Goal: Information Seeking & Learning: Learn about a topic

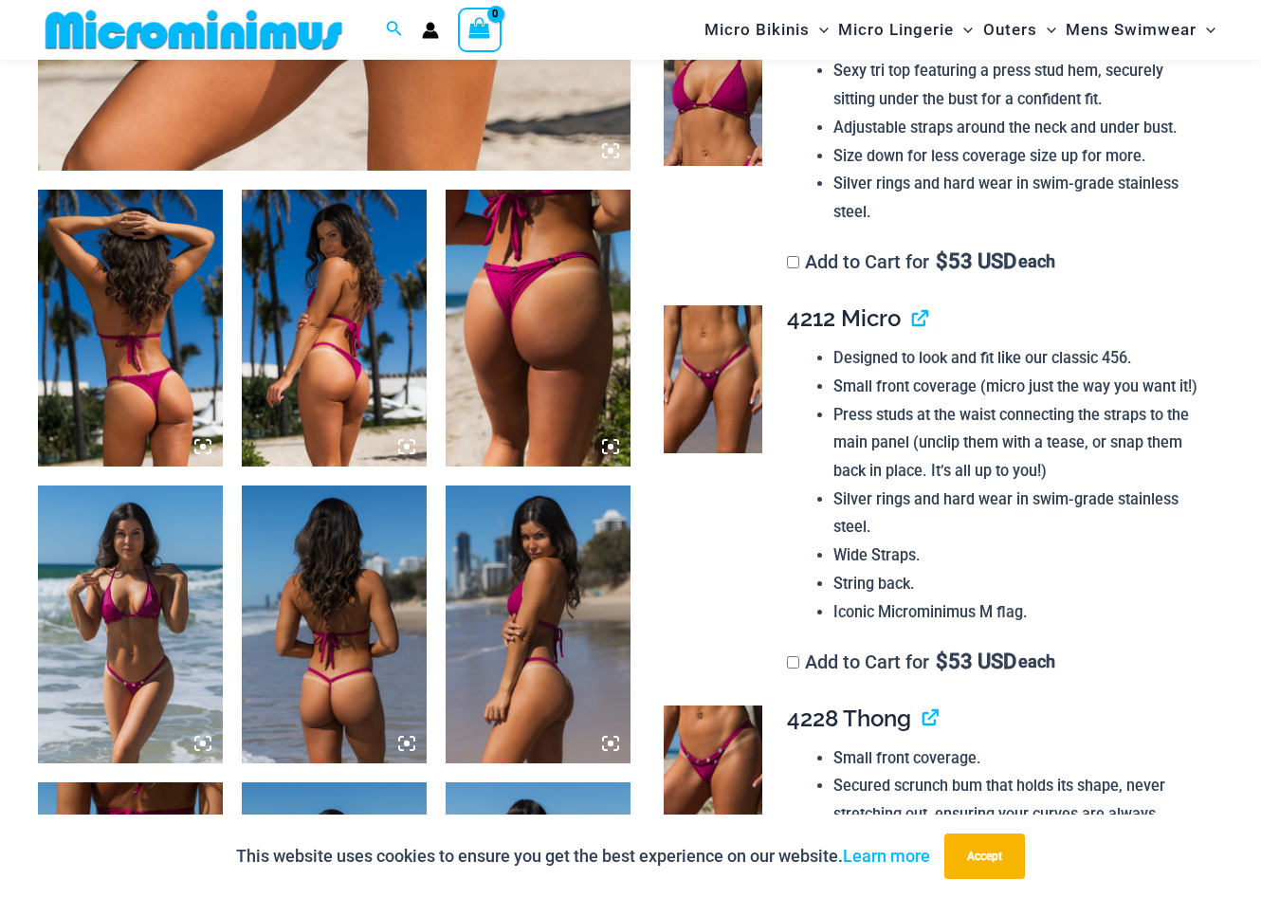
scroll to position [919, 0]
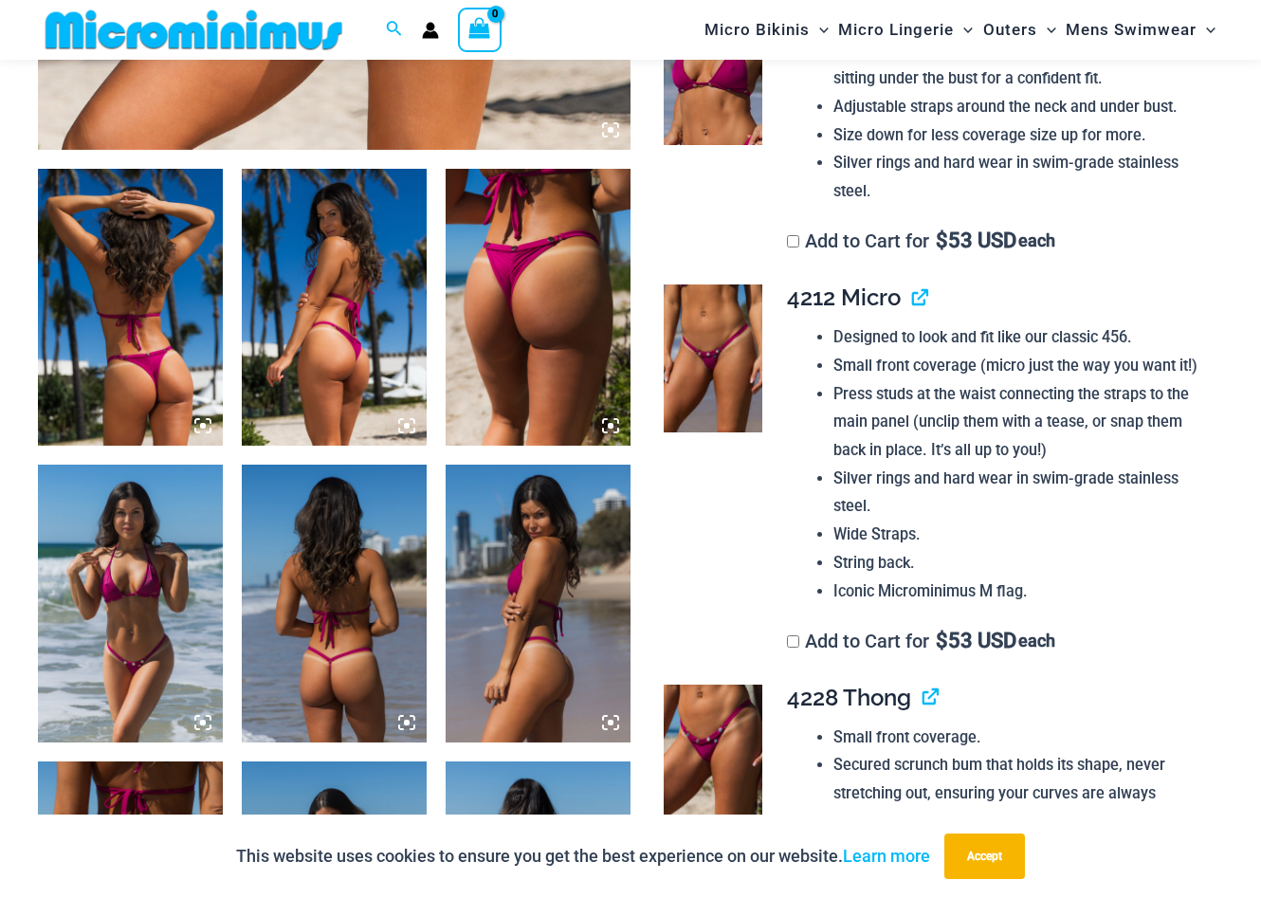
click at [486, 372] on img at bounding box center [538, 307] width 185 height 277
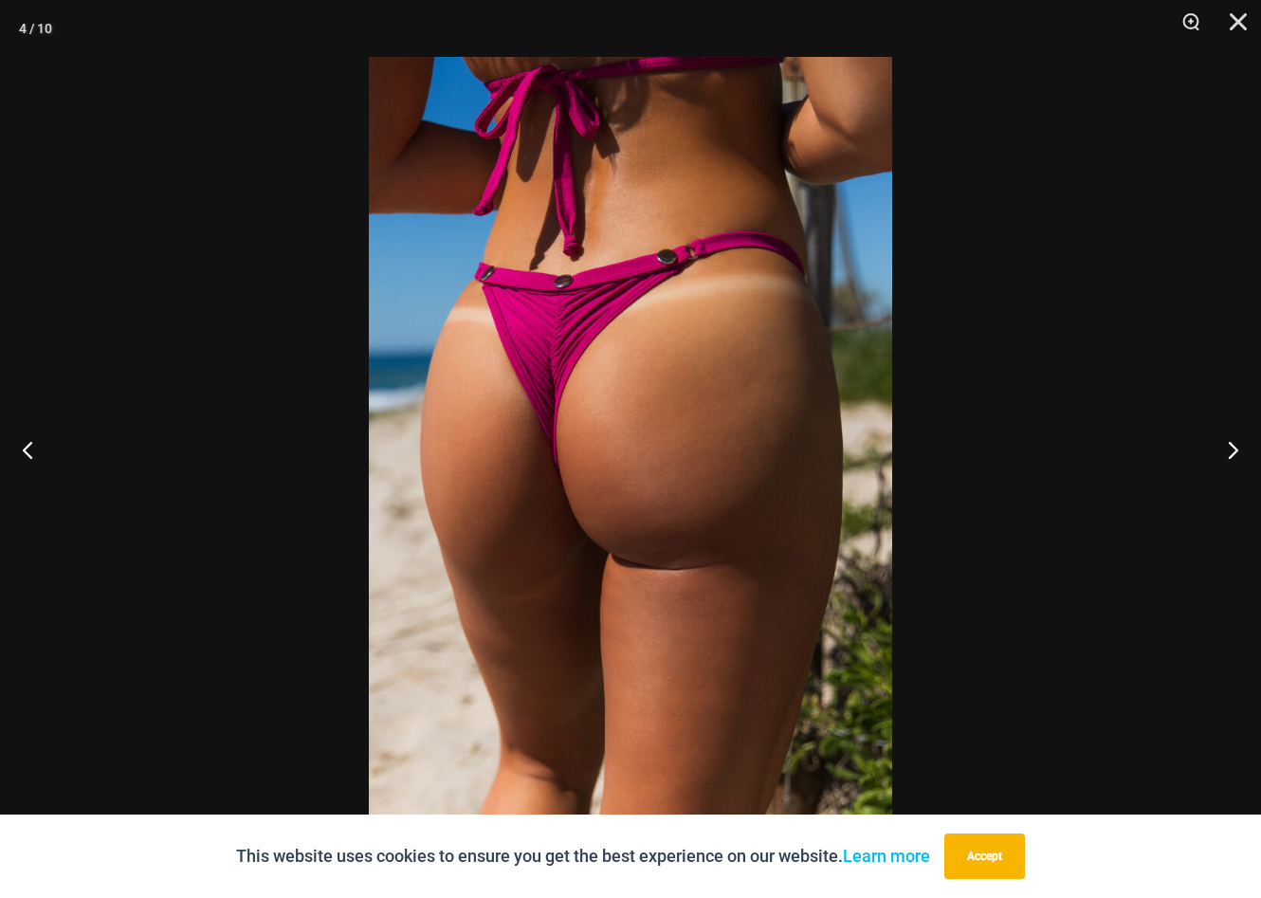
click at [770, 440] on img at bounding box center [630, 449] width 523 height 784
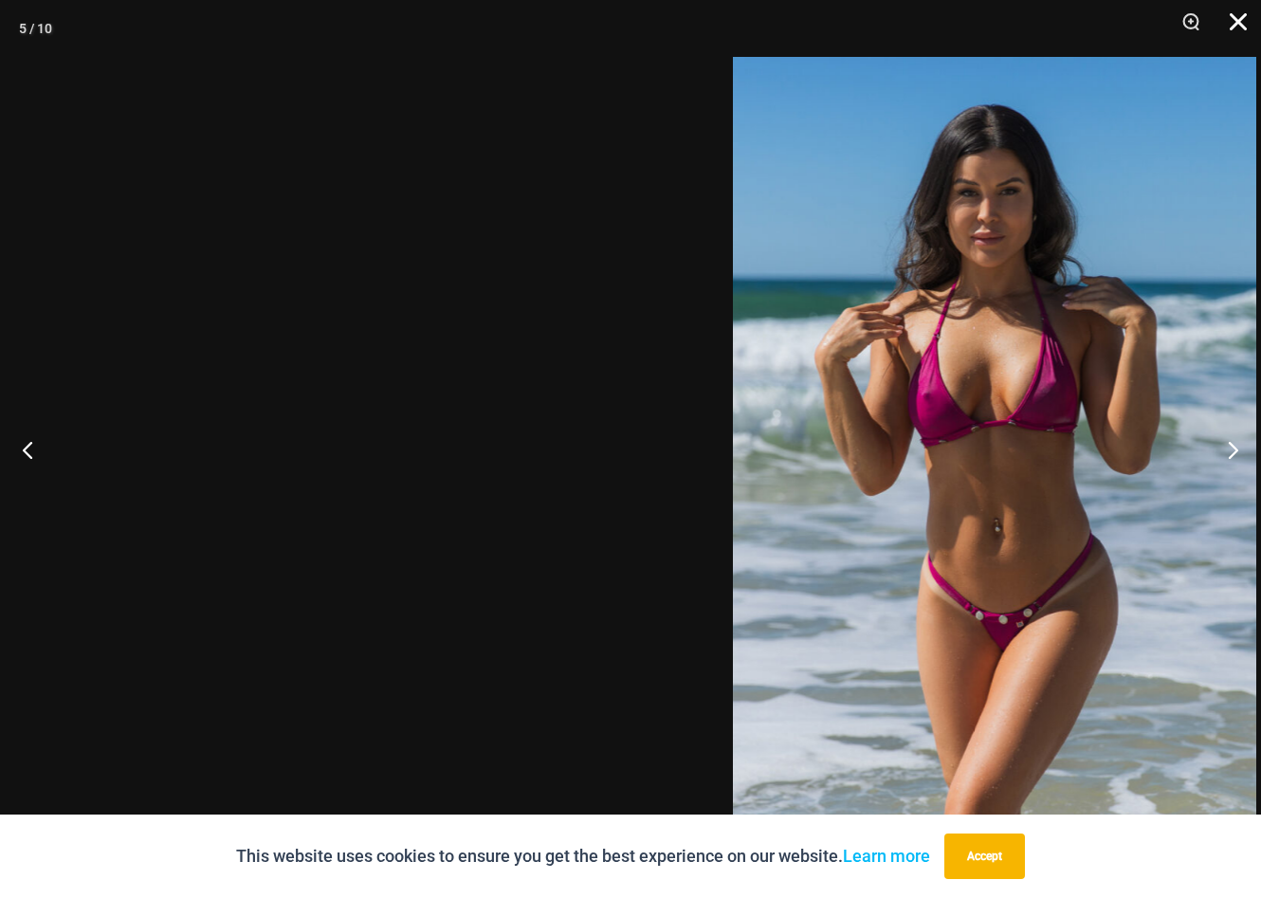
click at [1237, 17] on button "Close" at bounding box center [1231, 28] width 47 height 57
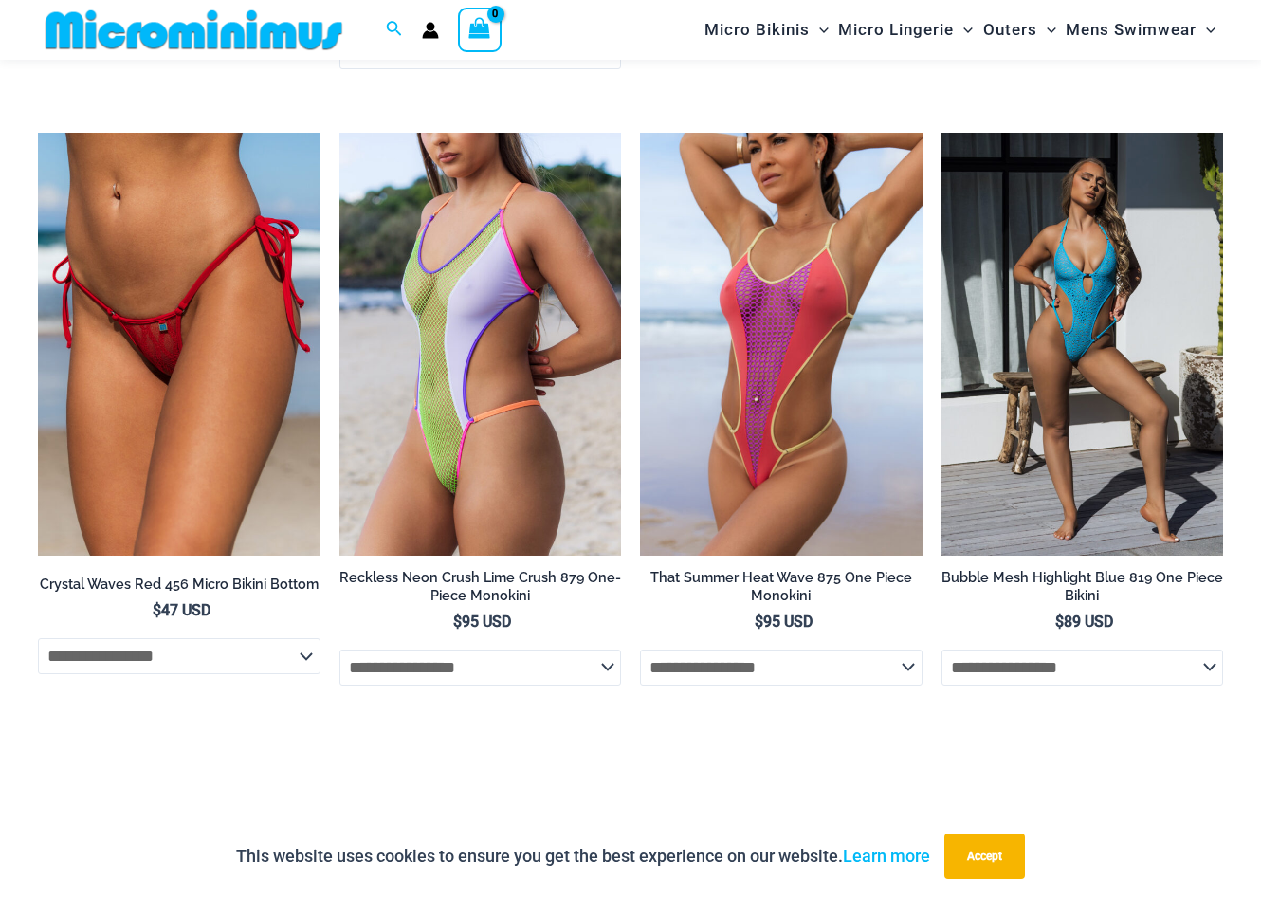
scroll to position [6449, 0]
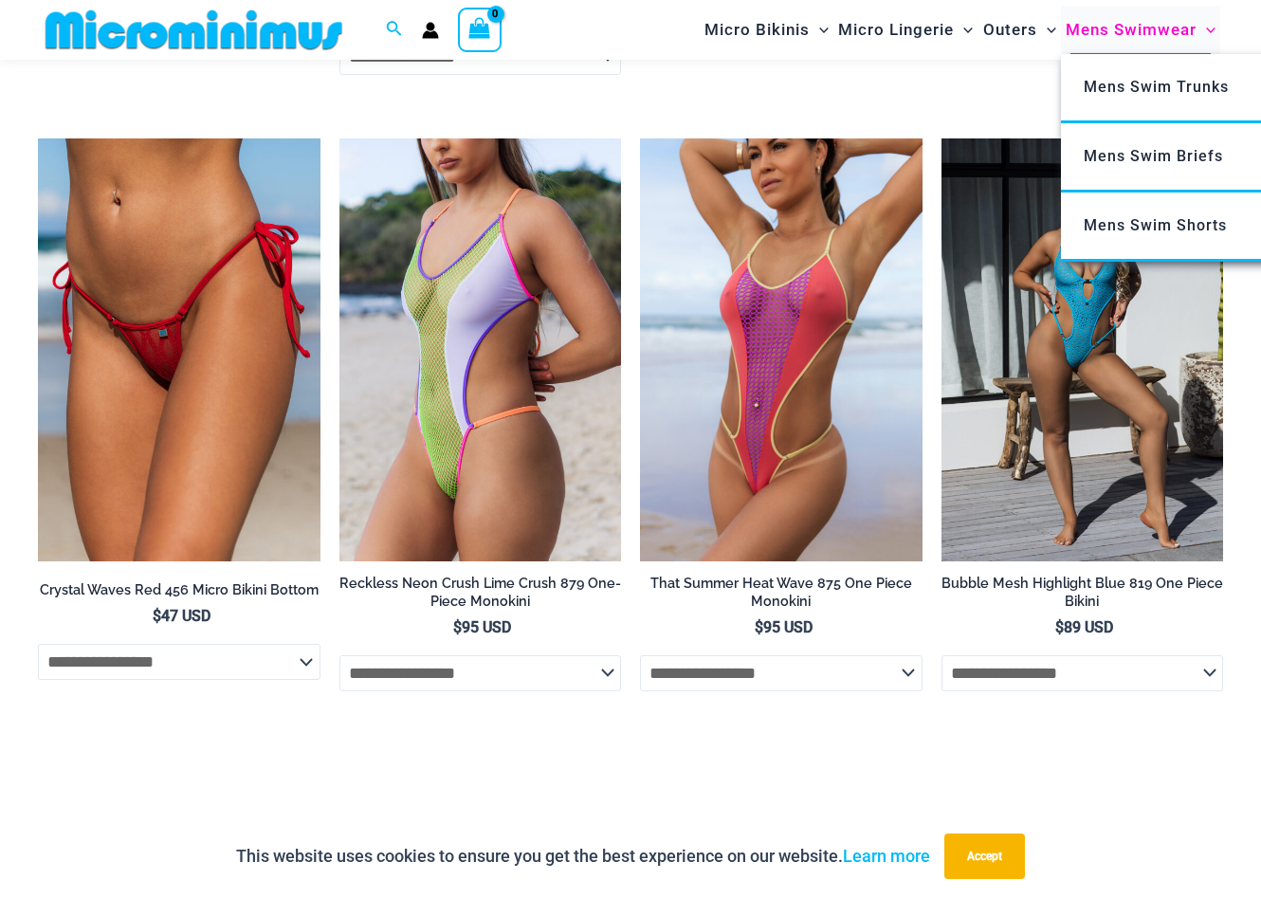
drag, startPoint x: 229, startPoint y: 521, endPoint x: 1069, endPoint y: 7, distance: 984.9
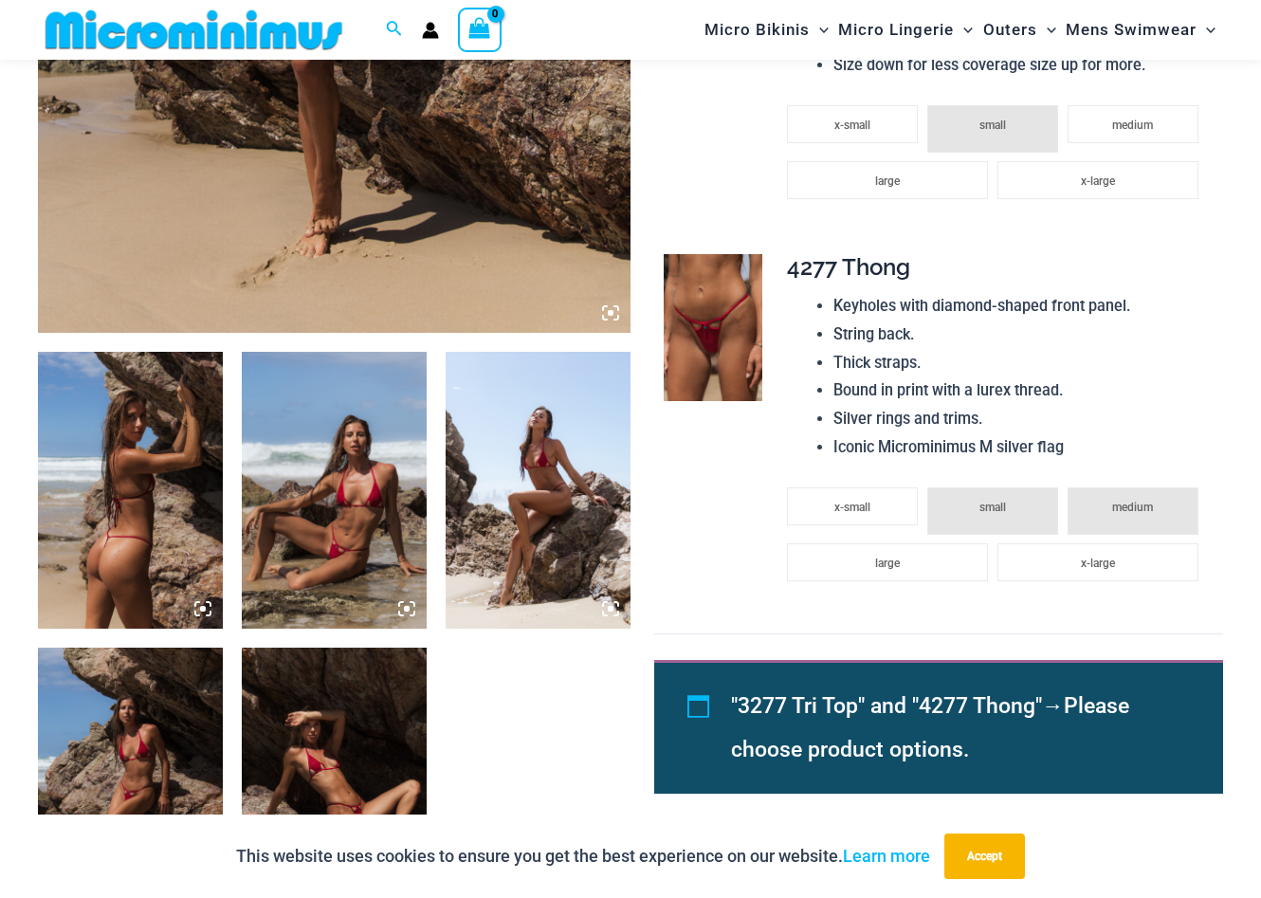
scroll to position [738, 0]
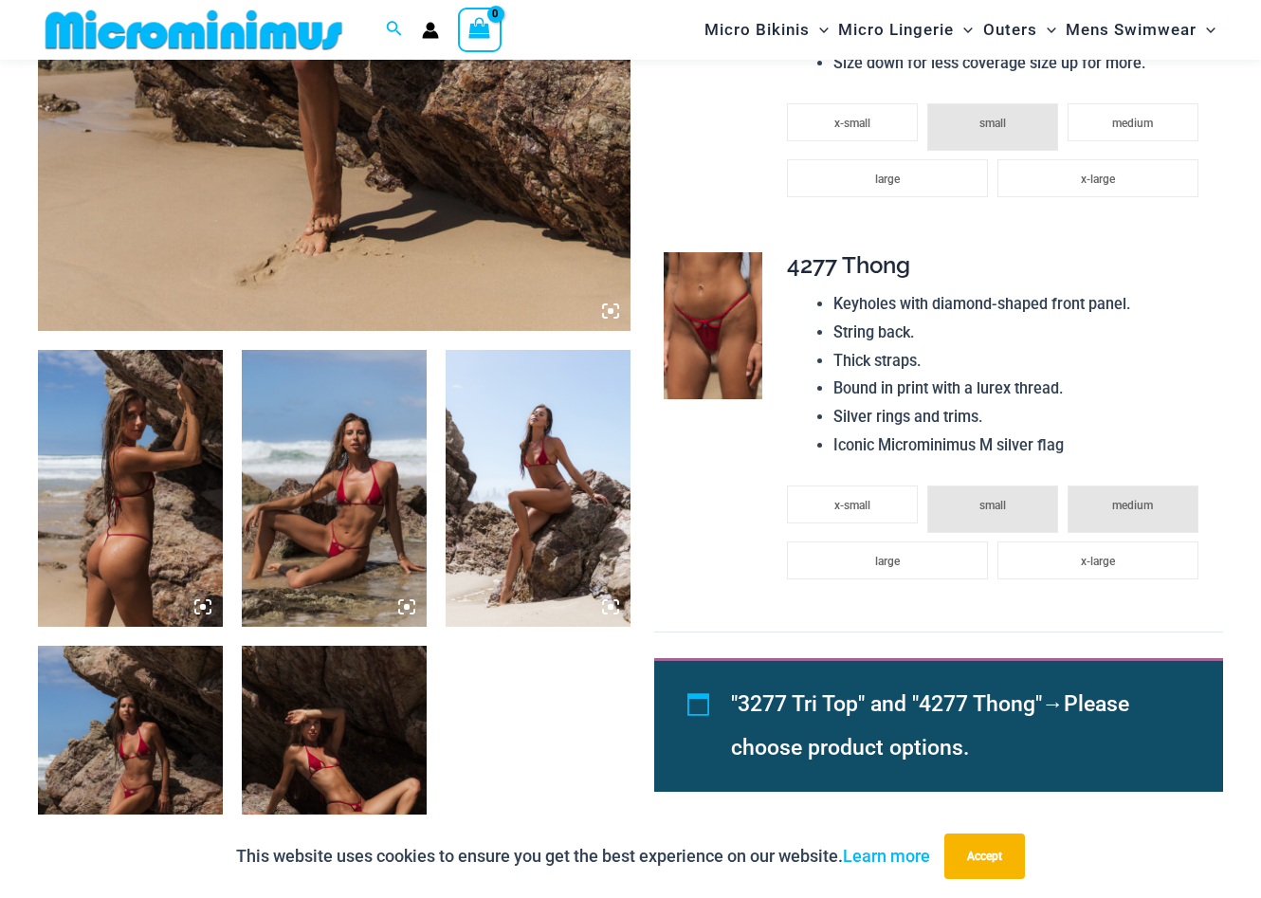
click at [167, 496] on img at bounding box center [130, 488] width 185 height 277
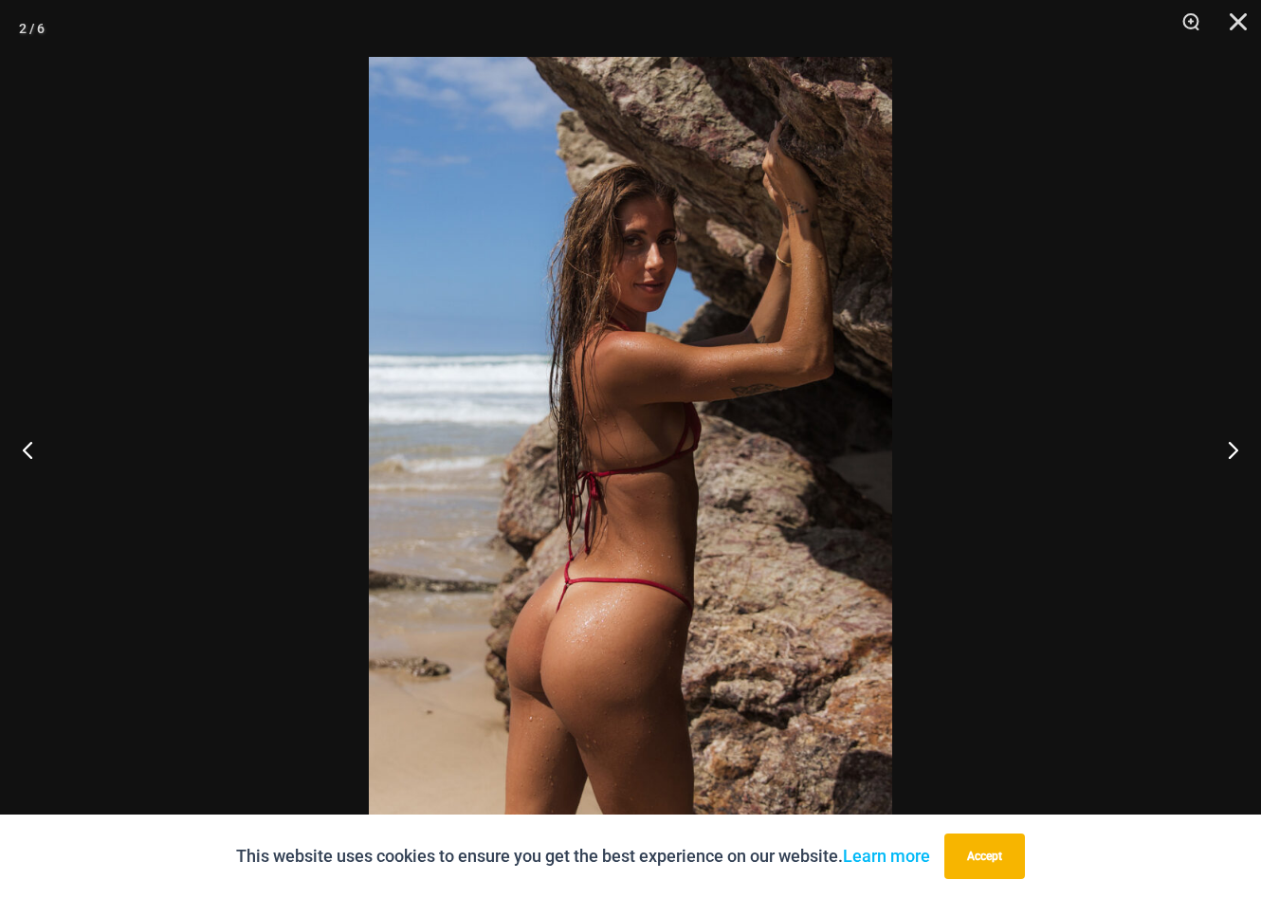
click at [522, 382] on img at bounding box center [630, 449] width 523 height 784
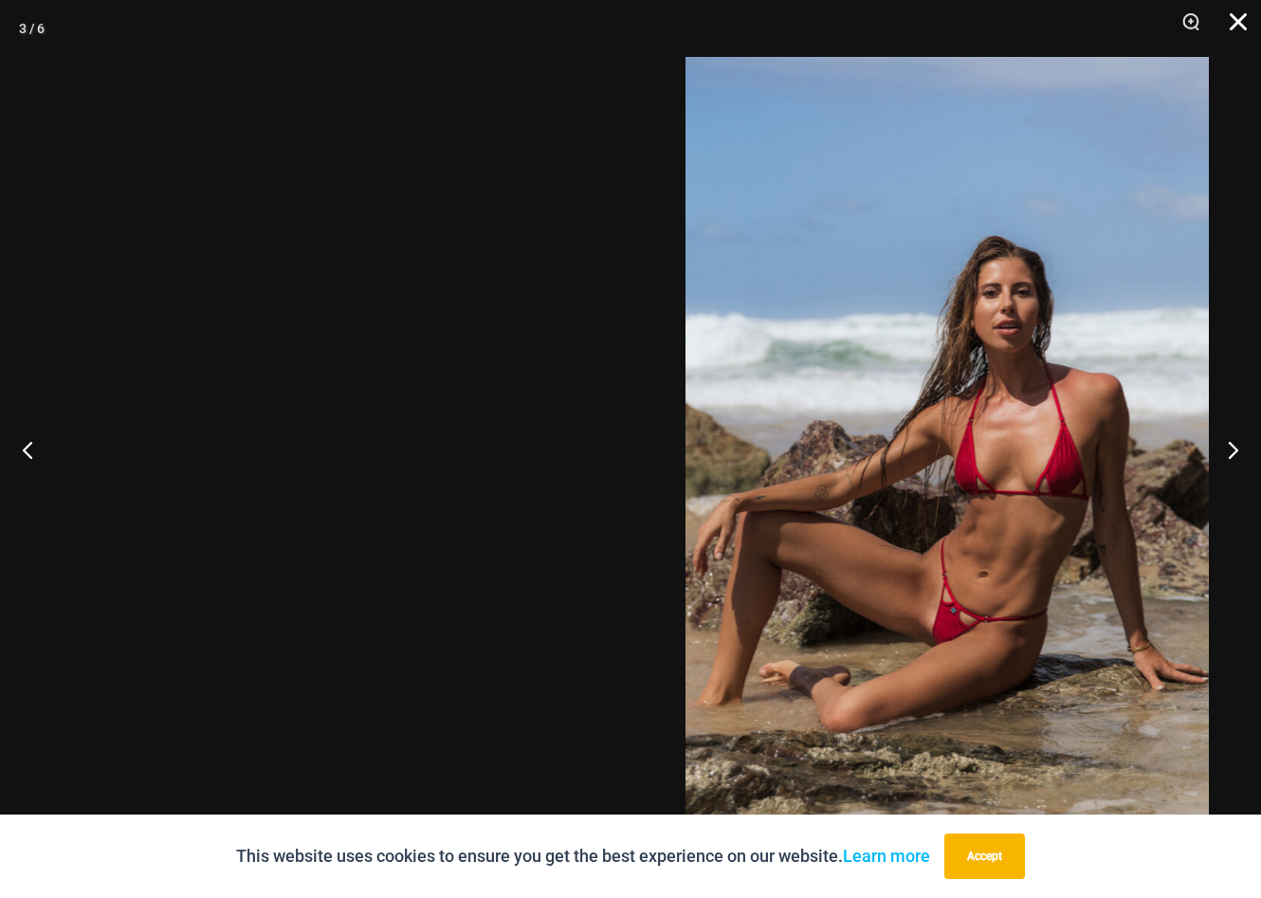
click at [1235, 20] on button "Close" at bounding box center [1231, 28] width 47 height 57
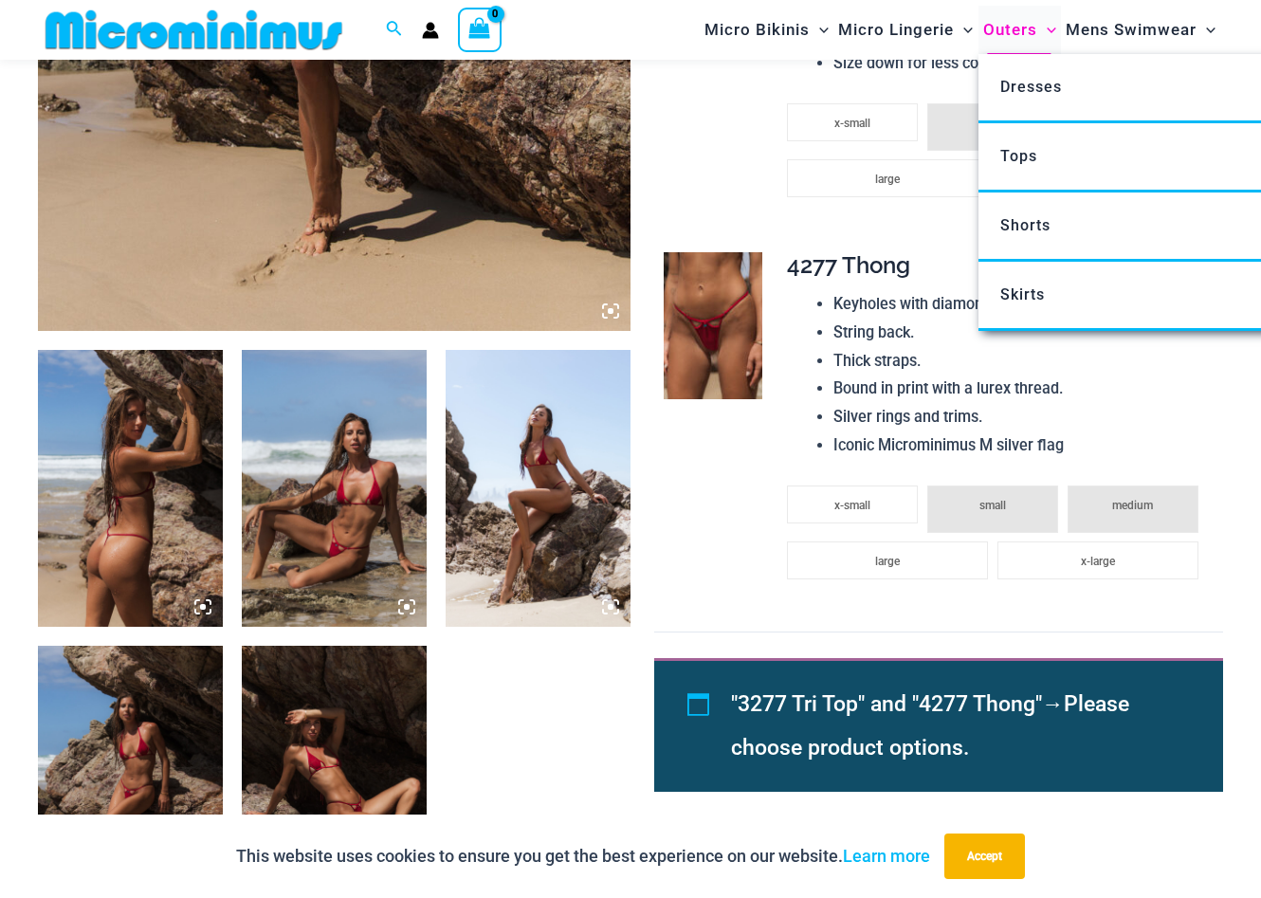
drag, startPoint x: 186, startPoint y: 431, endPoint x: 944, endPoint y: 9, distance: 868.5
drag, startPoint x: 717, startPoint y: 608, endPoint x: 964, endPoint y: 7, distance: 650.2
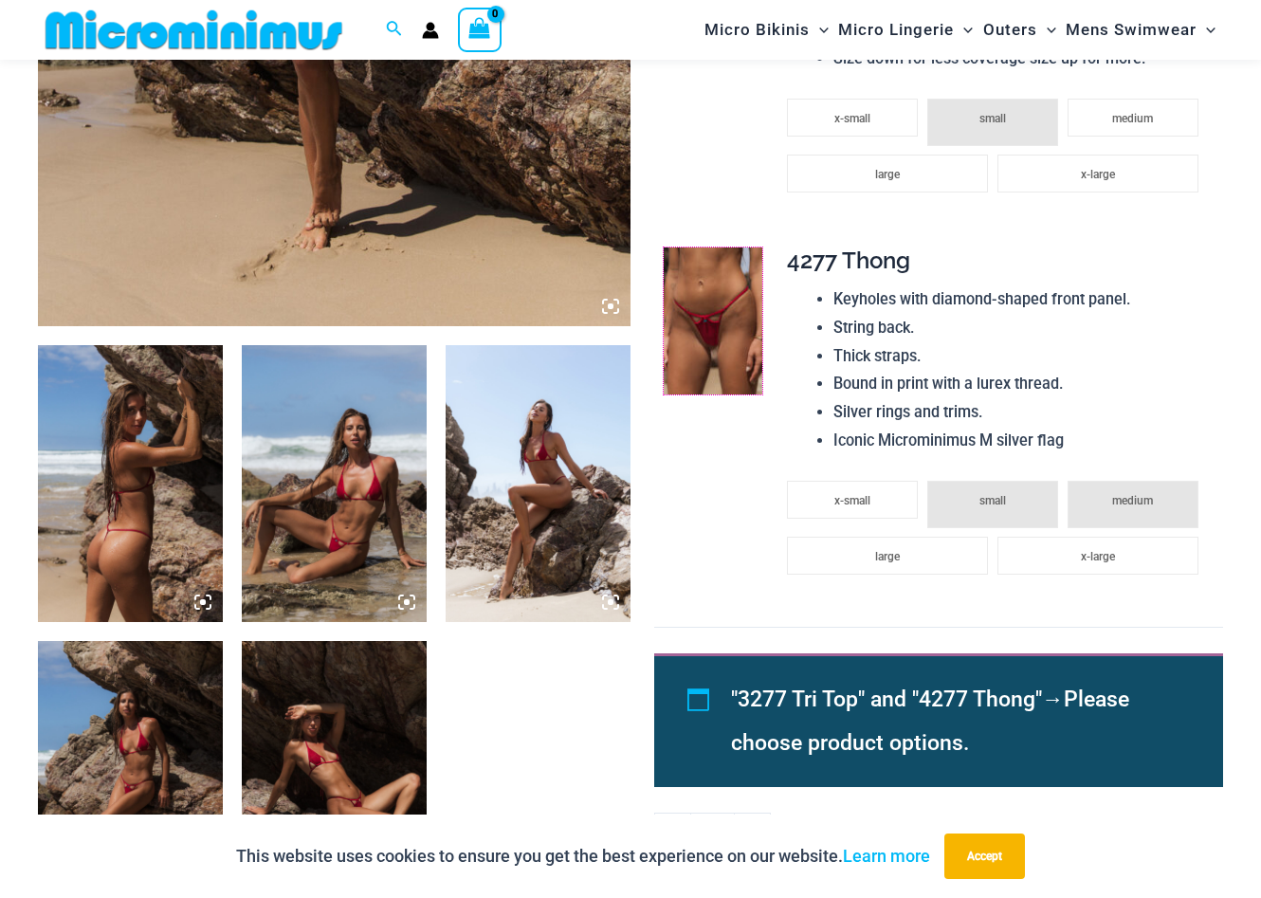
scroll to position [817, 0]
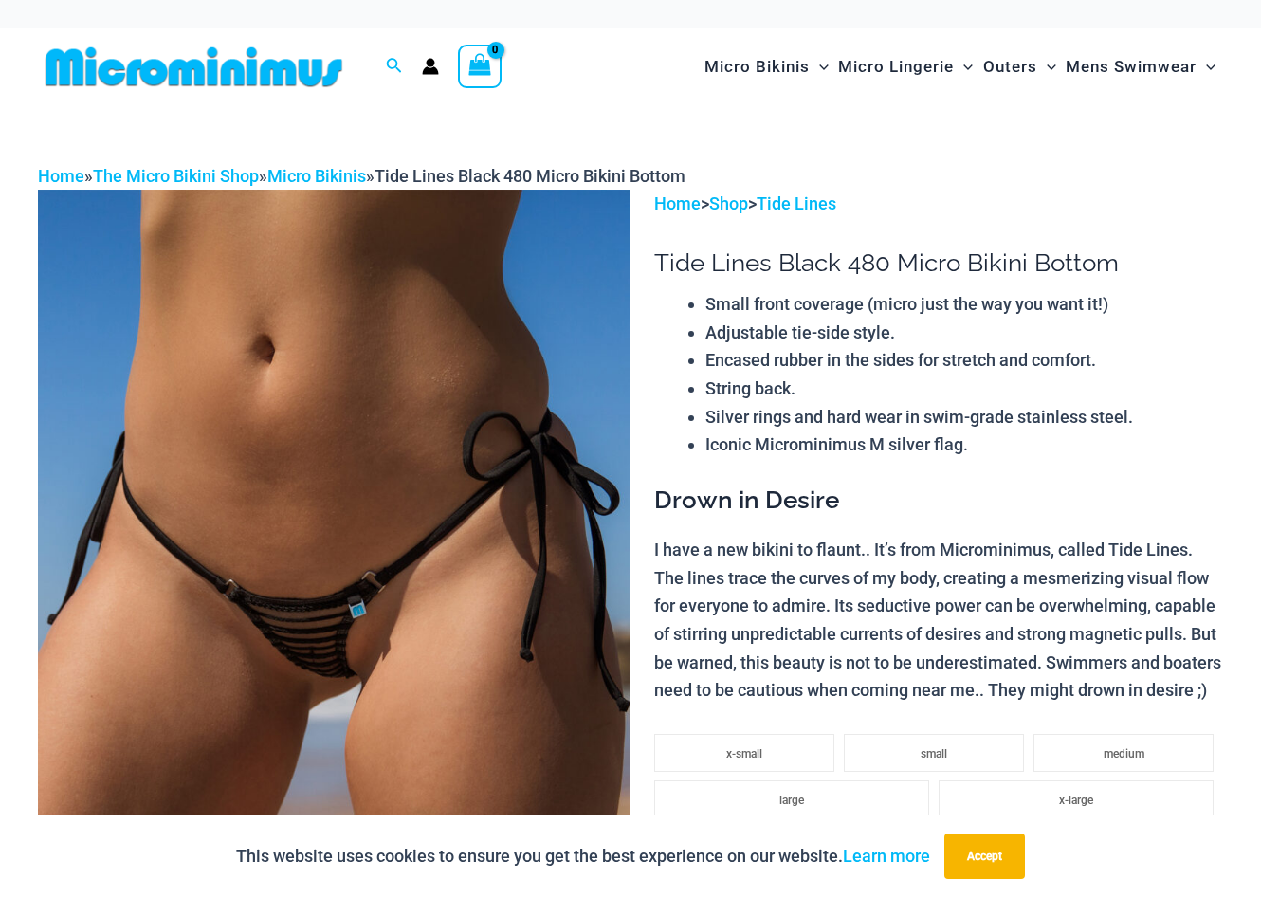
click at [553, 494] on img at bounding box center [334, 634] width 593 height 889
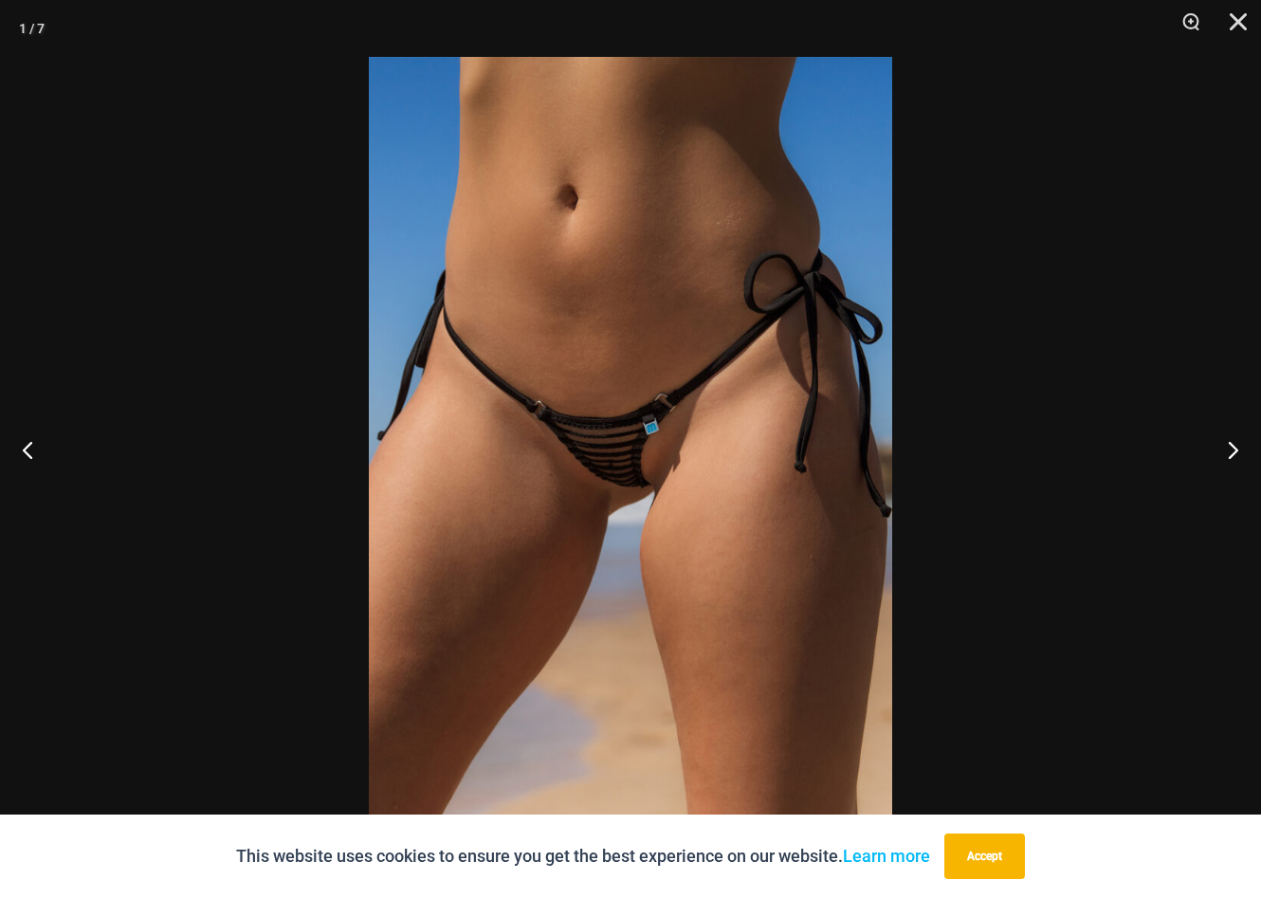
click at [553, 494] on img at bounding box center [630, 449] width 523 height 784
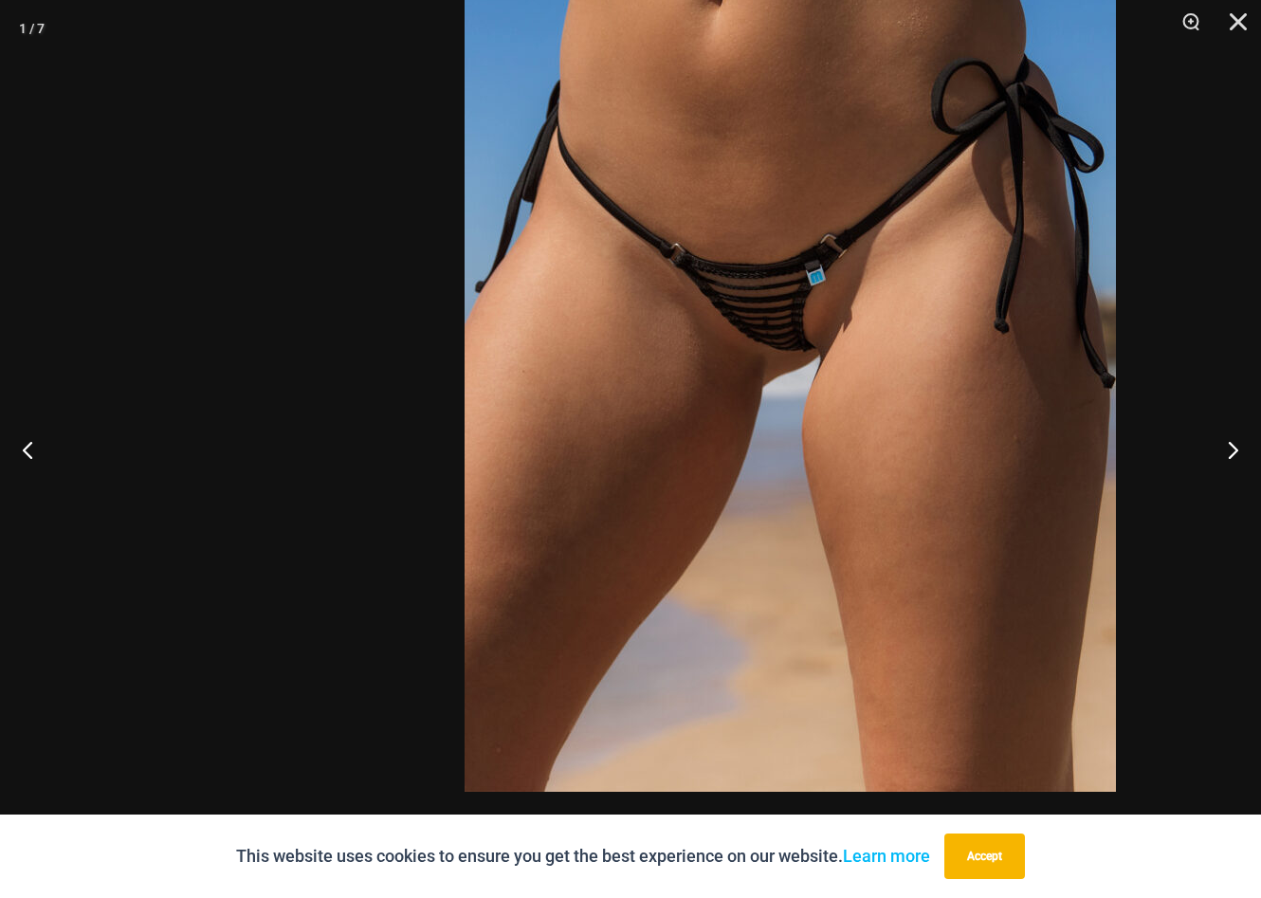
click at [1254, 139] on div at bounding box center [630, 449] width 1261 height 898
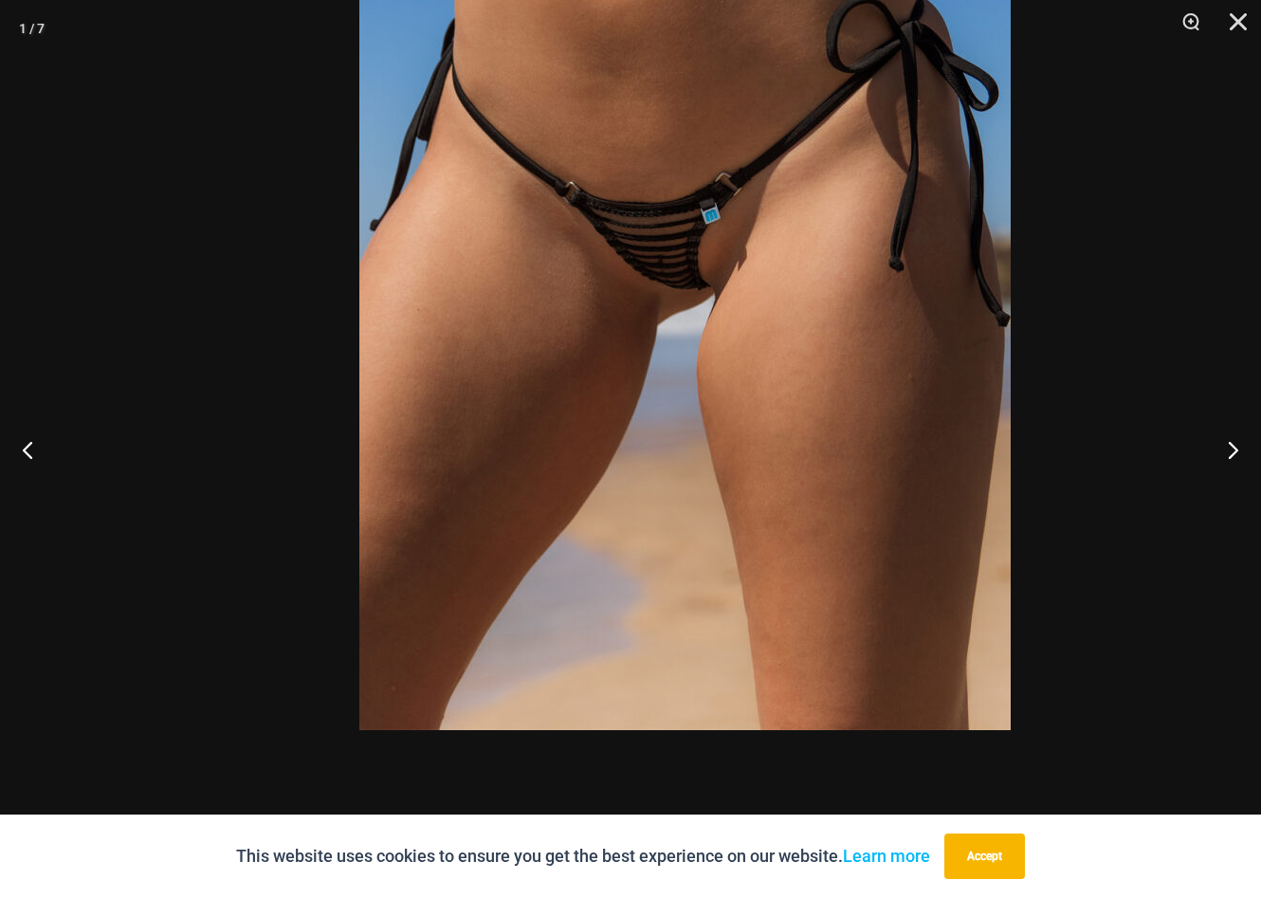
click at [0, 0] on div at bounding box center [630, 449] width 1261 height 898
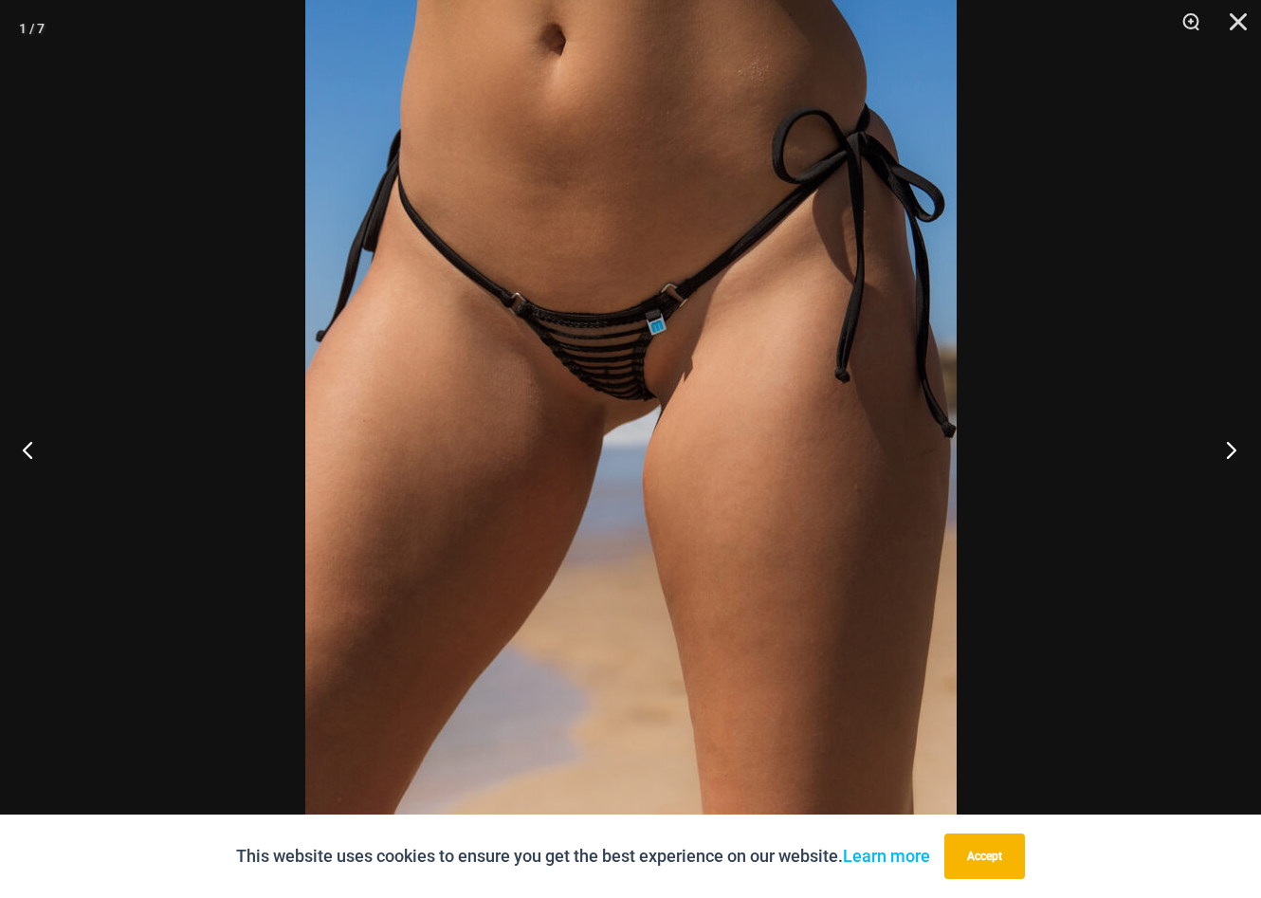
click at [1237, 443] on button "Next" at bounding box center [1225, 449] width 71 height 95
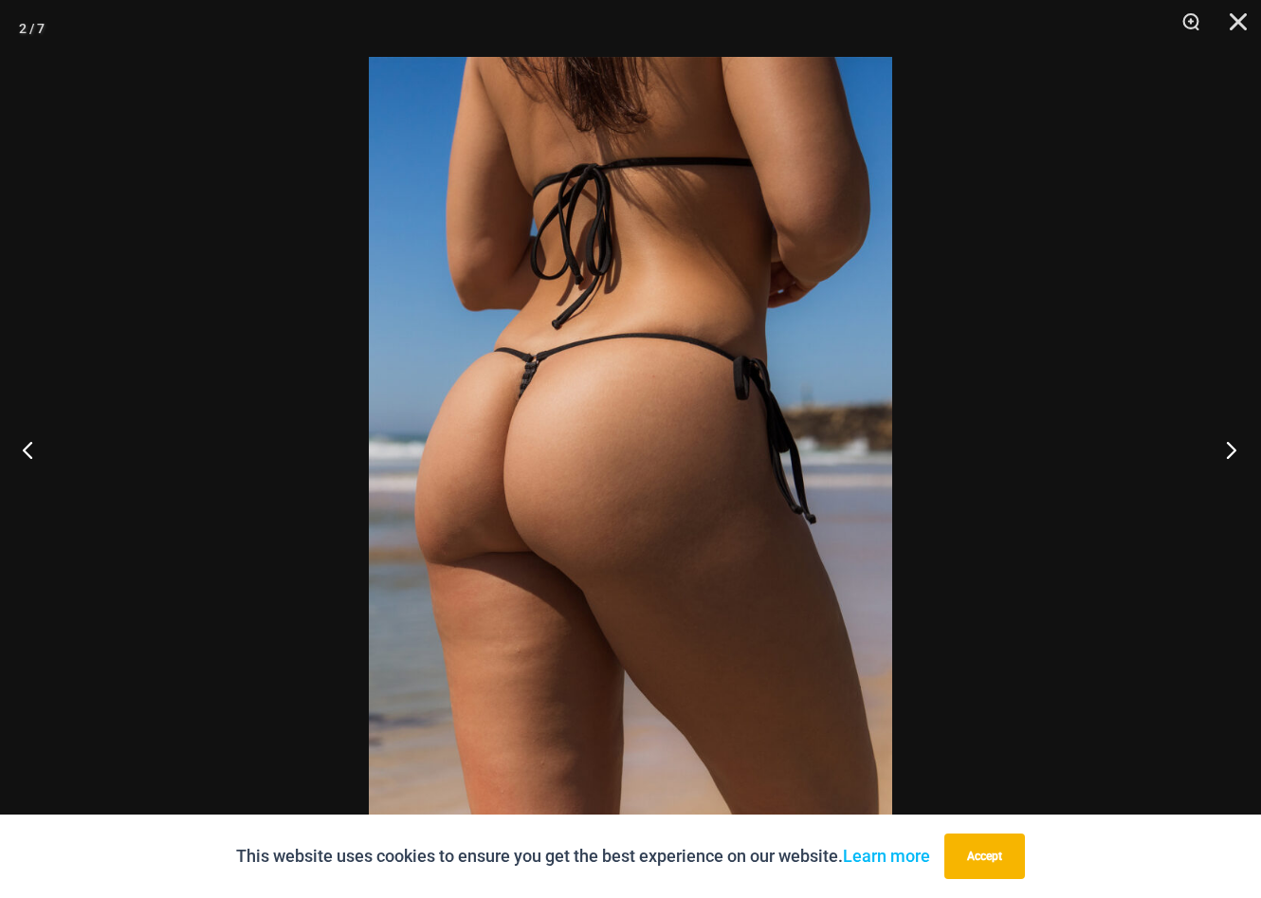
click at [1236, 444] on button "Next" at bounding box center [1225, 449] width 71 height 95
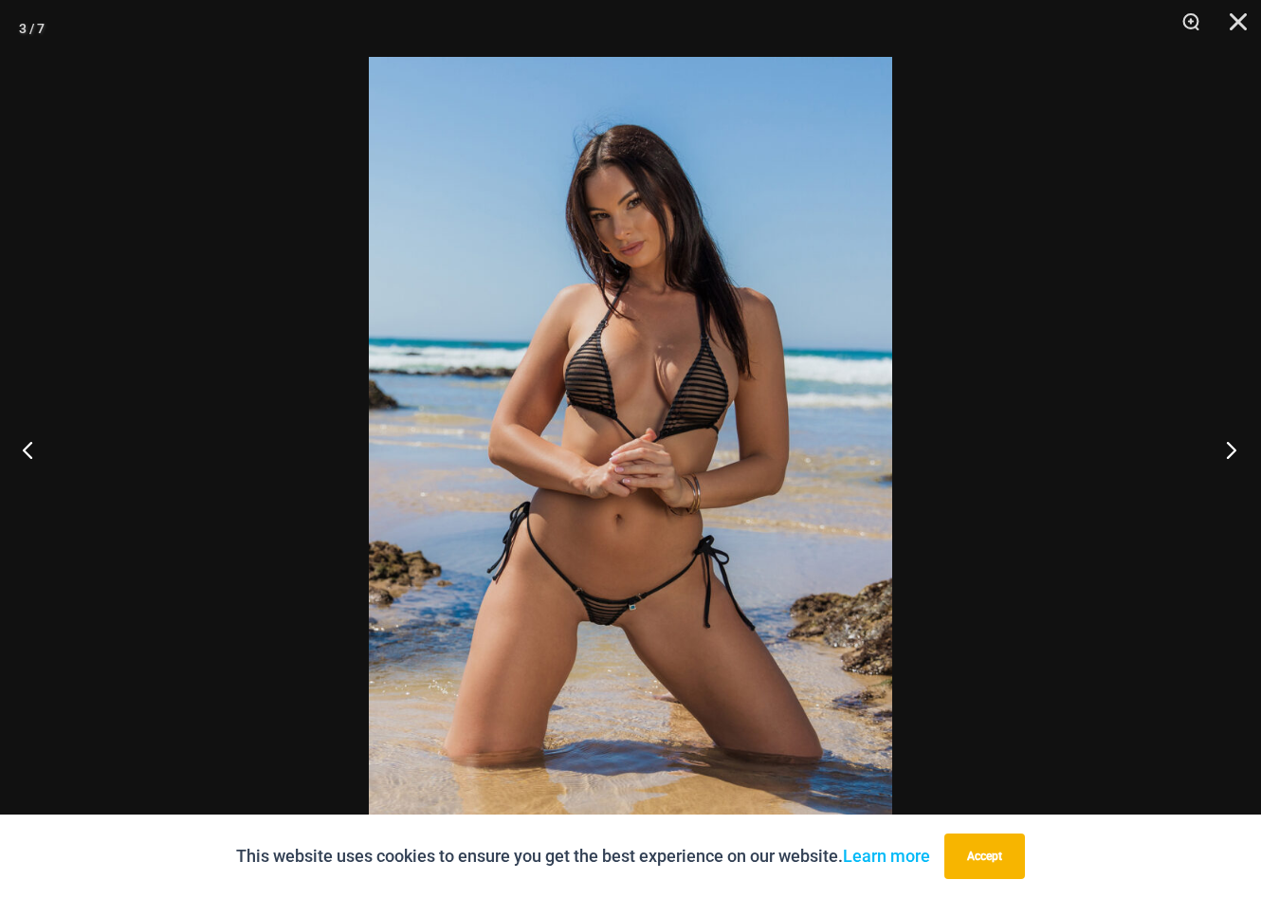
click at [1237, 445] on button "Next" at bounding box center [1225, 449] width 71 height 95
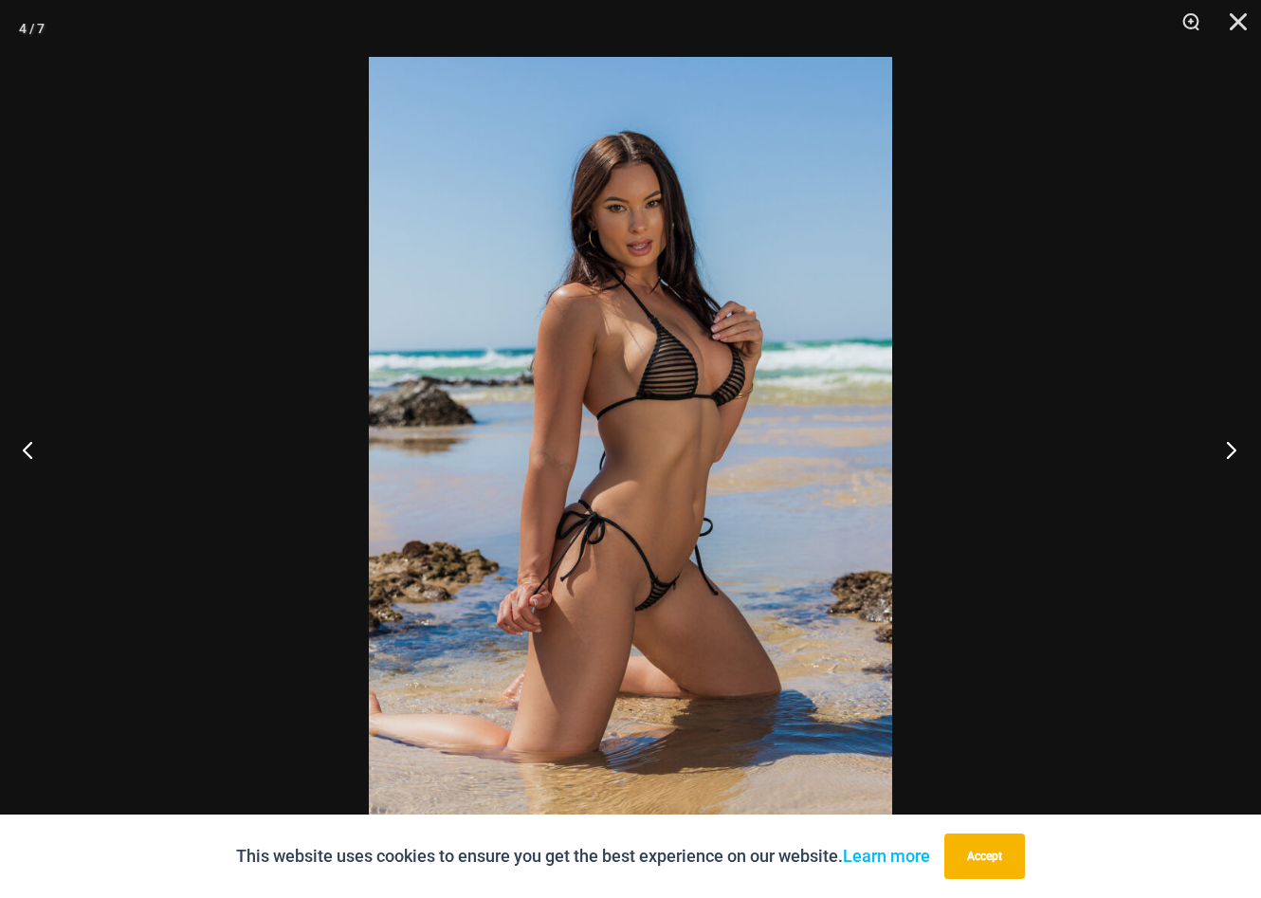
click at [1237, 445] on button "Next" at bounding box center [1225, 449] width 71 height 95
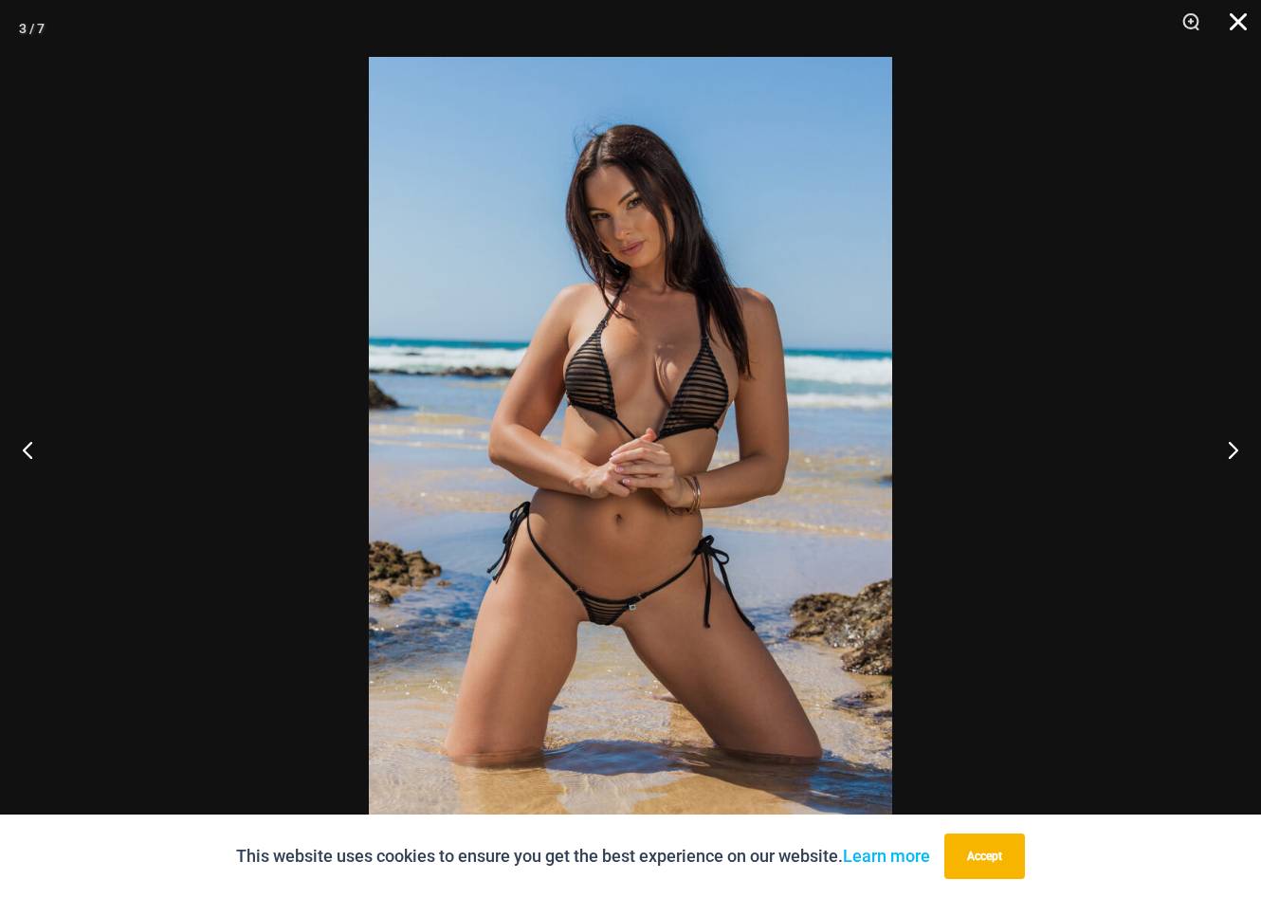
click at [1239, 13] on button "Close" at bounding box center [1231, 28] width 47 height 57
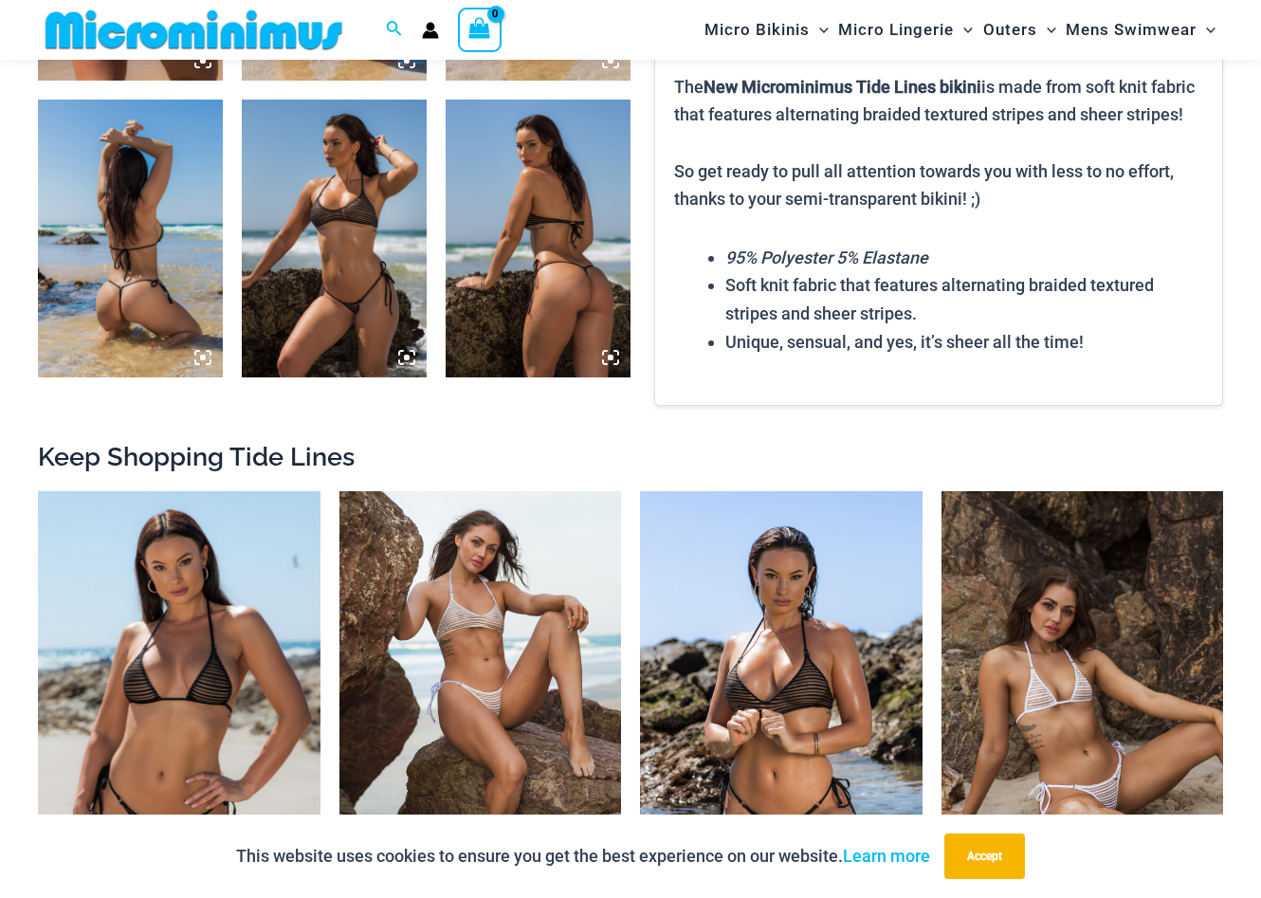
scroll to position [1393, 0]
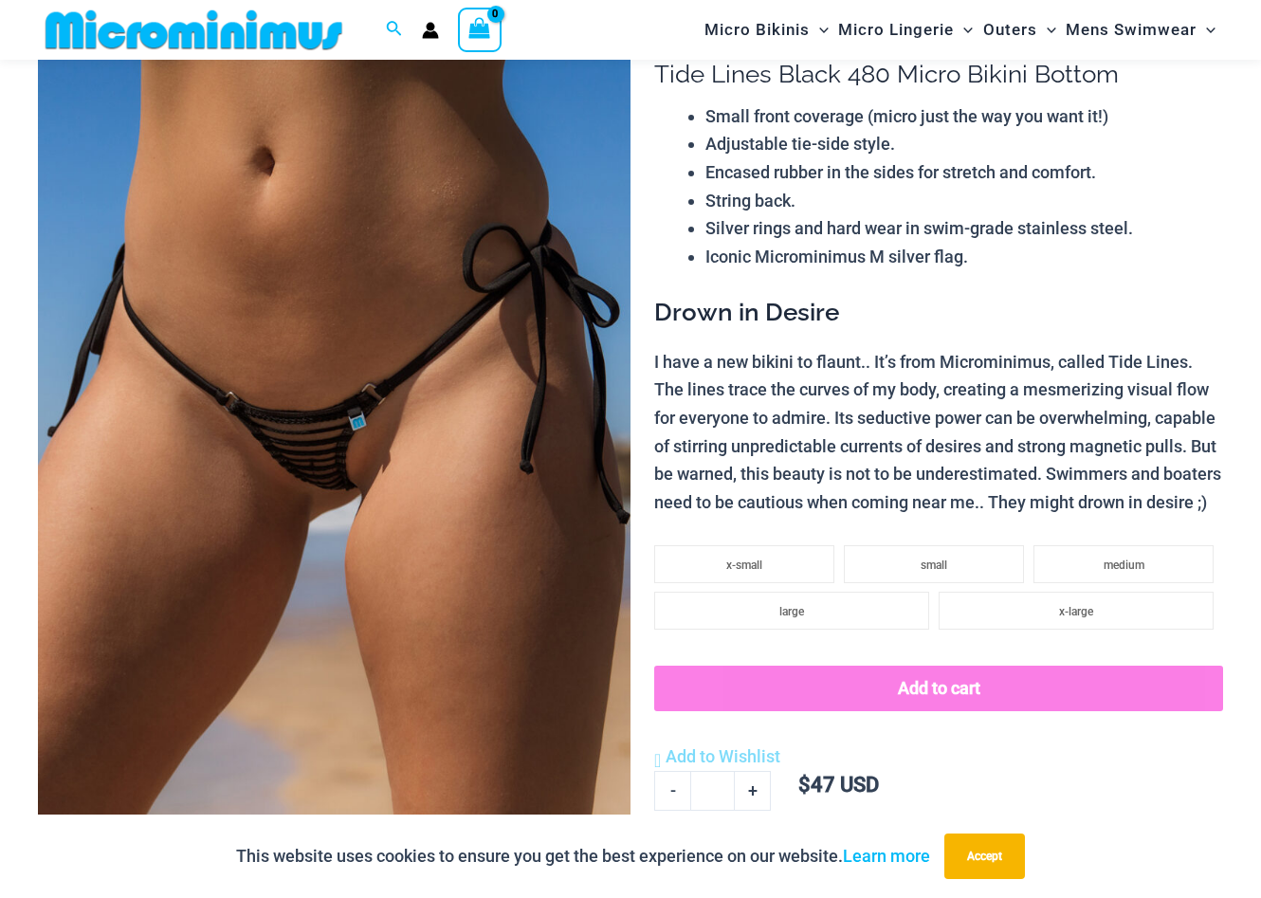
scroll to position [0, 0]
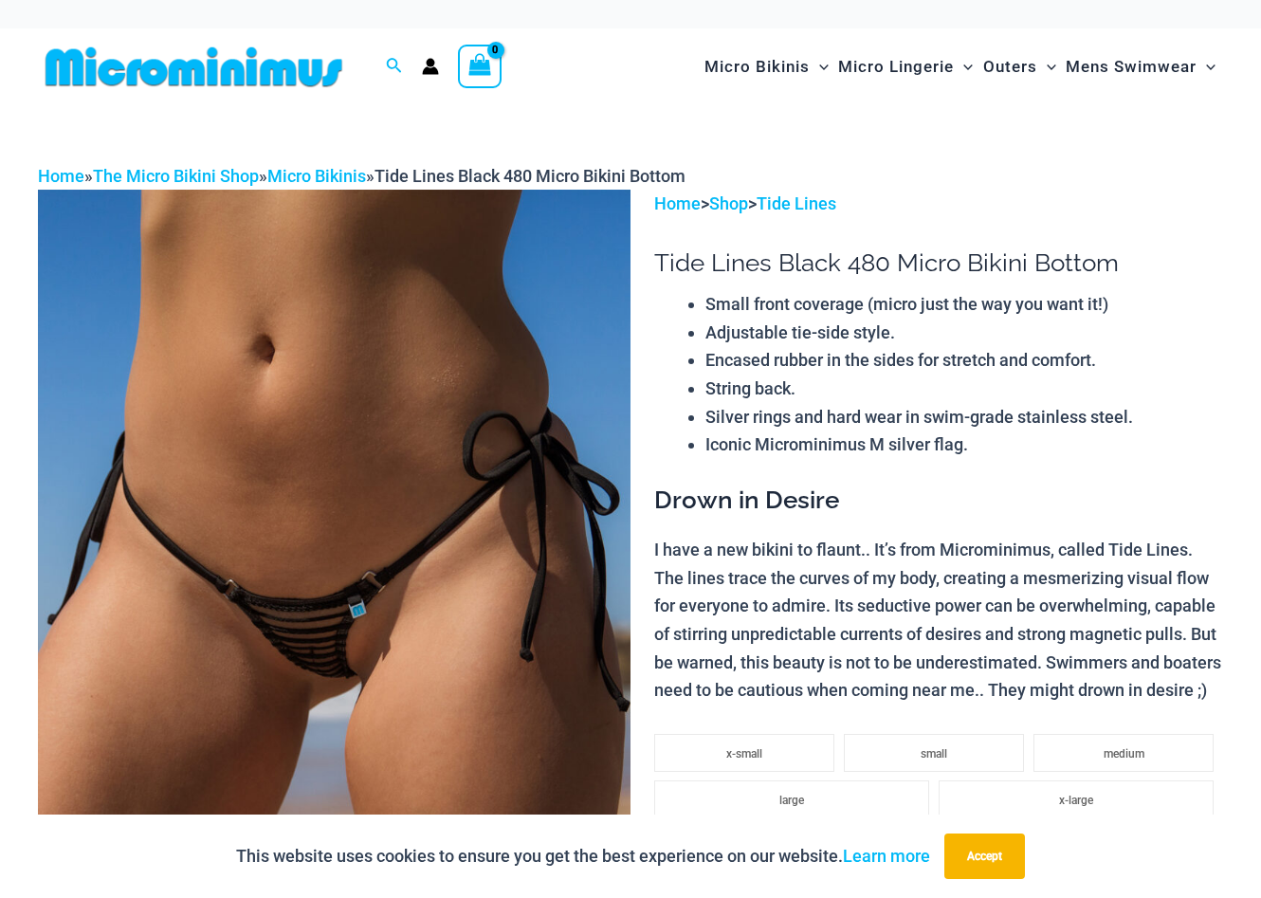
drag, startPoint x: 512, startPoint y: 443, endPoint x: 335, endPoint y: 1, distance: 476.1
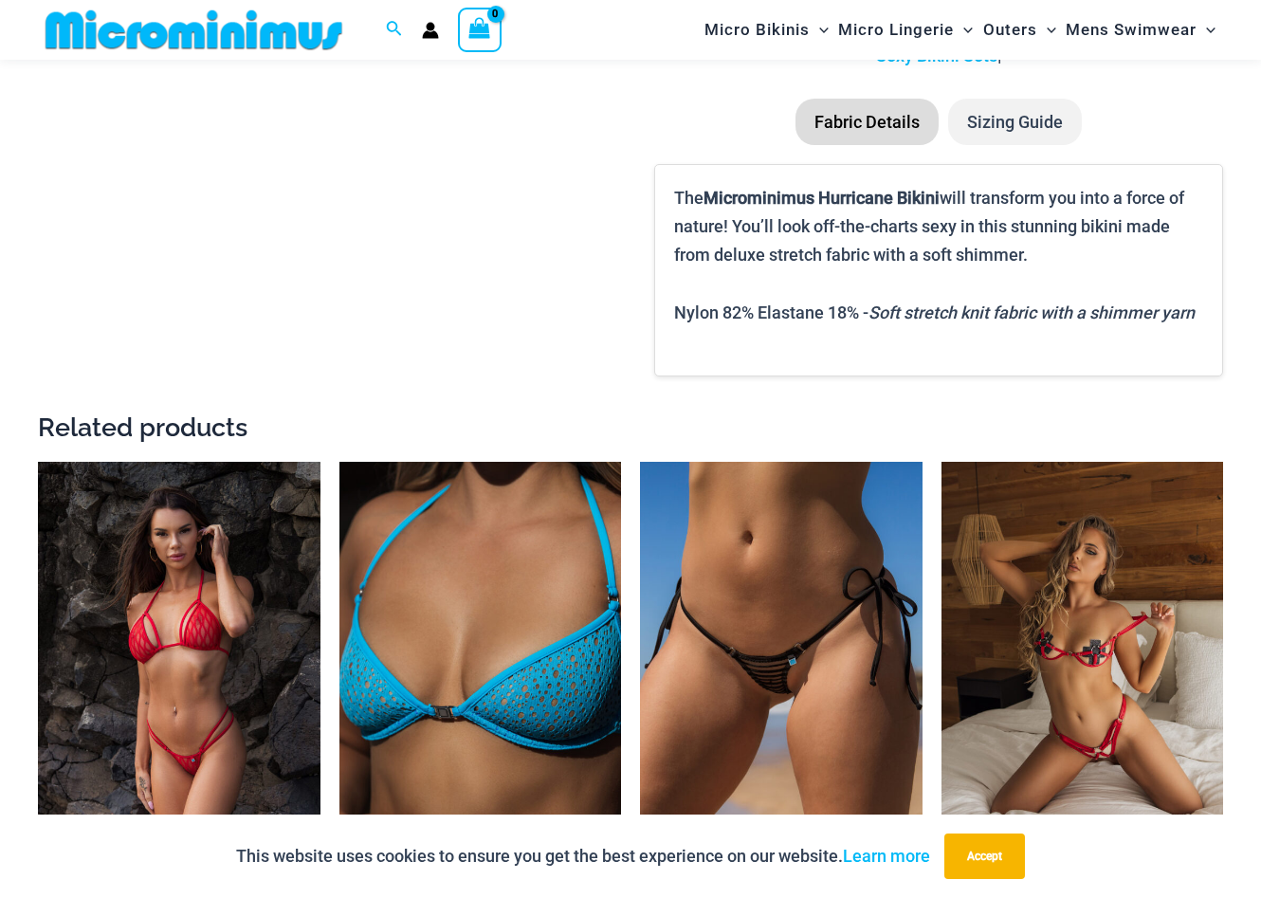
scroll to position [1916, 0]
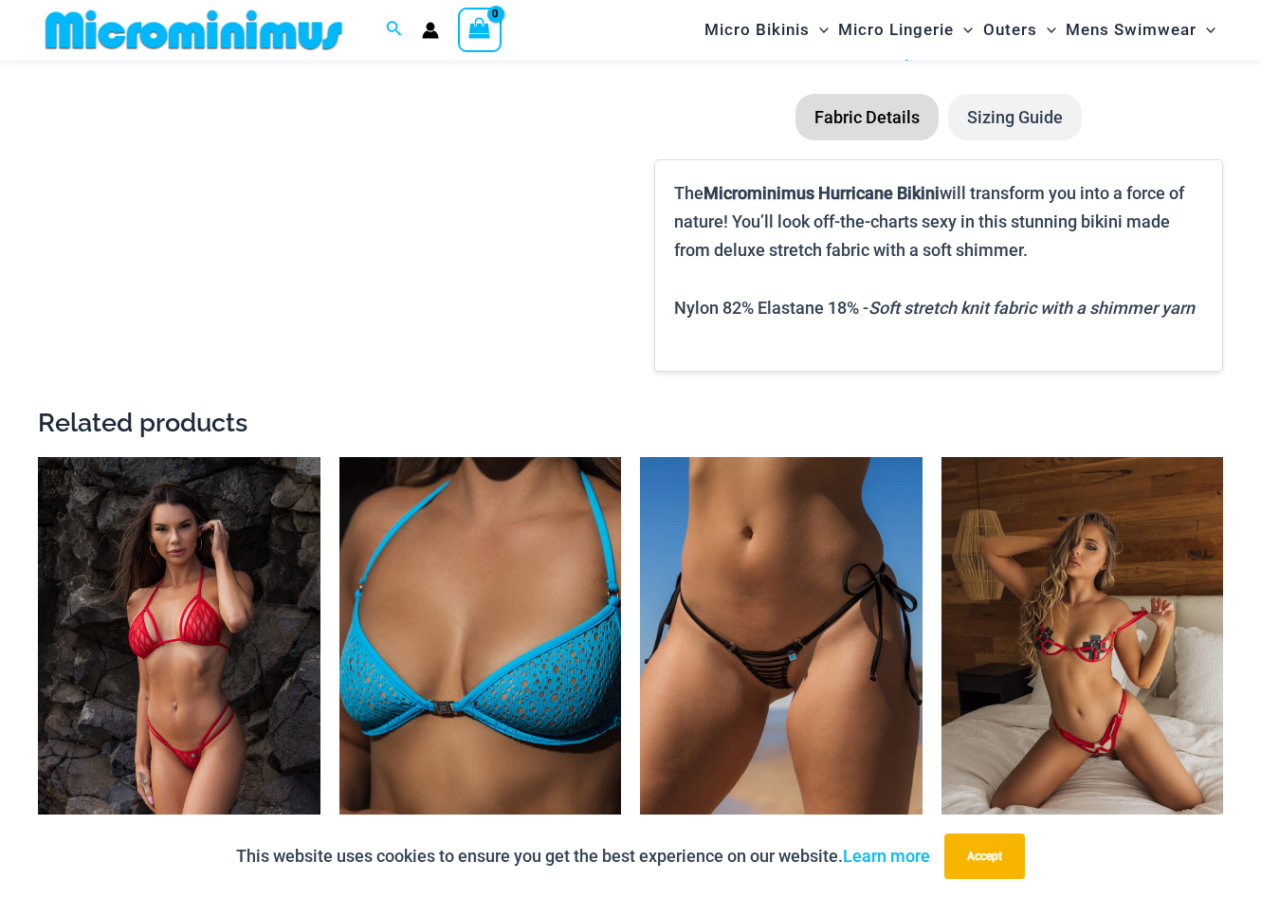
click at [1006, 141] on li "Sizing Guide" at bounding box center [1015, 117] width 134 height 47
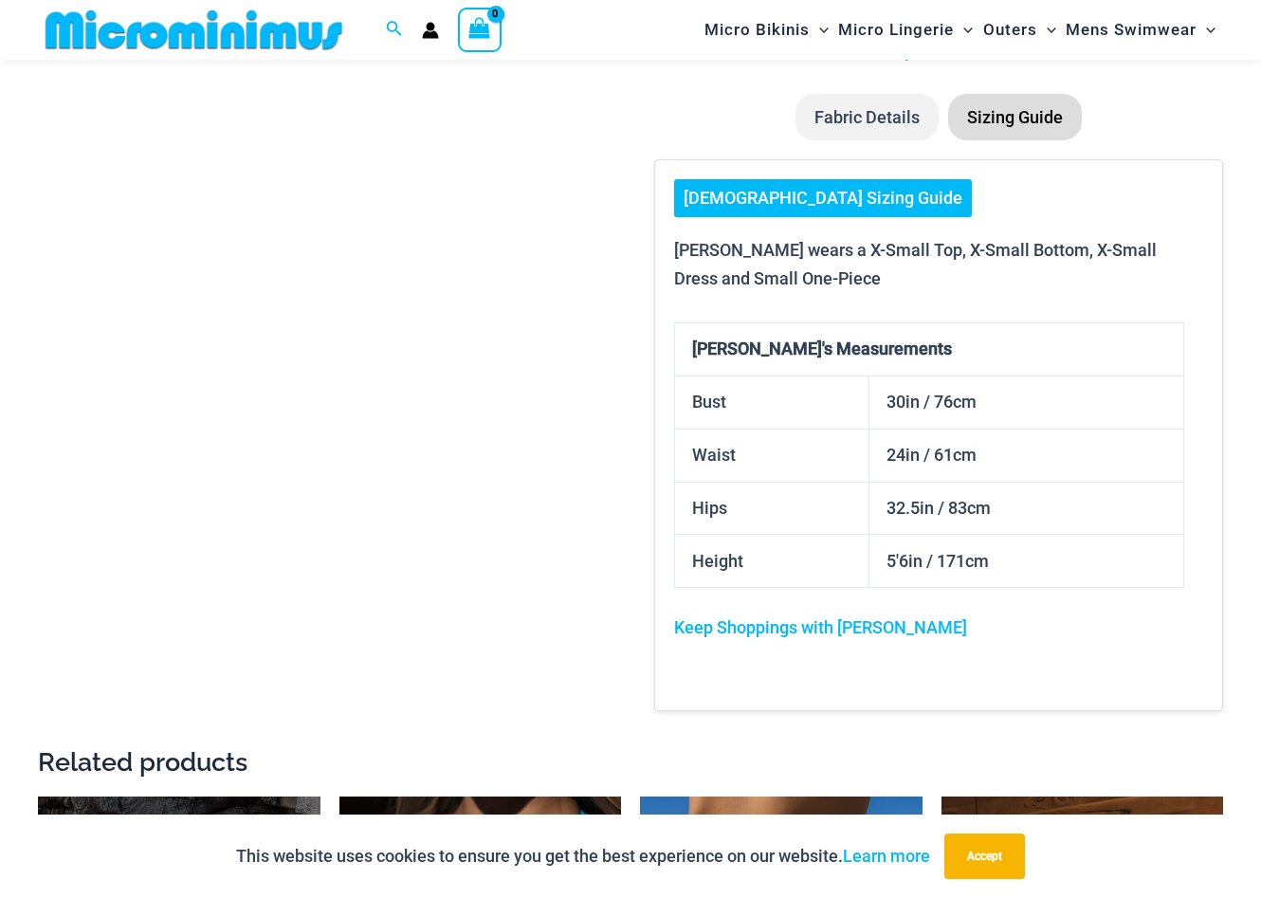
click at [266, 51] on img at bounding box center [194, 30] width 312 height 43
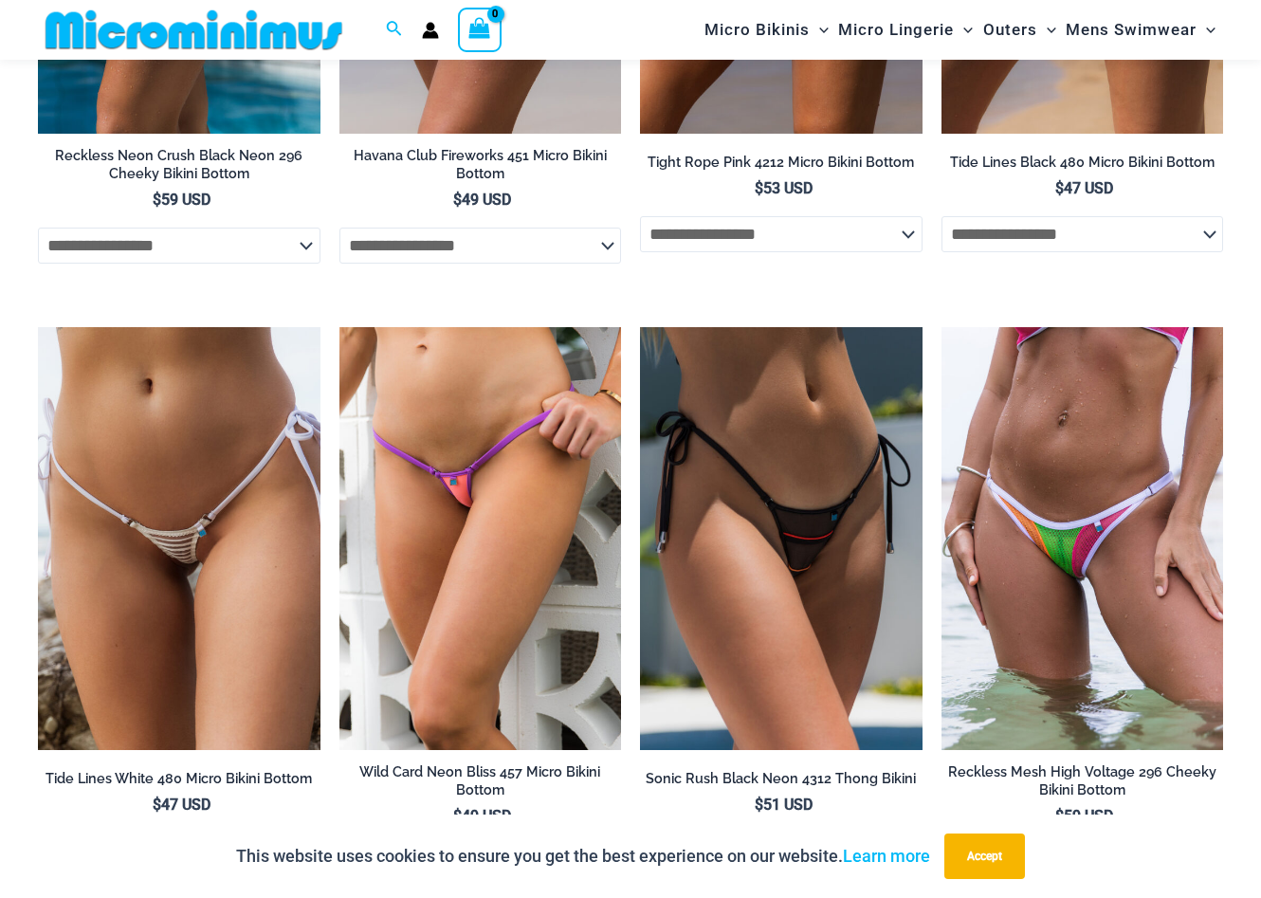
scroll to position [4850, 0]
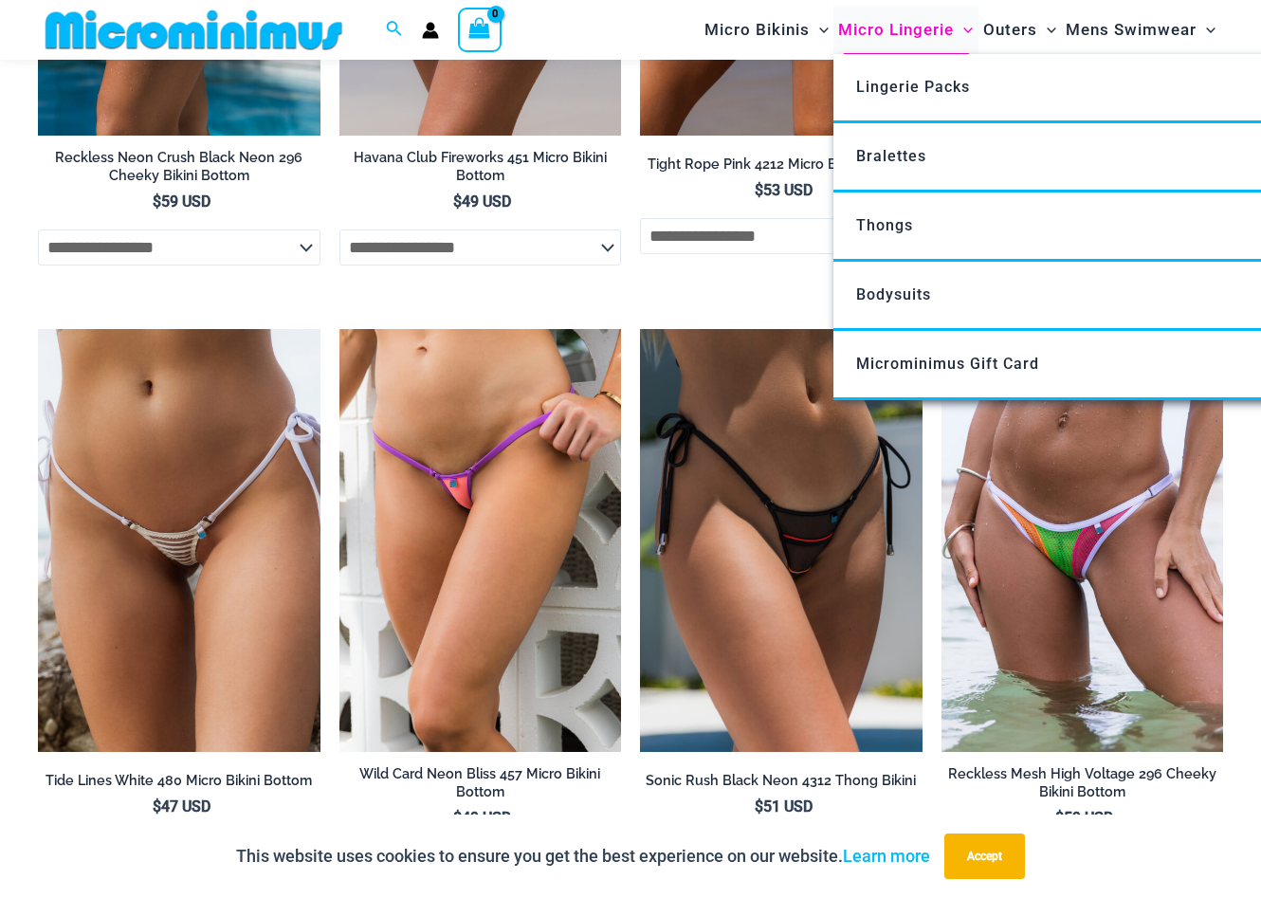
drag, startPoint x: 630, startPoint y: 271, endPoint x: 904, endPoint y: 5, distance: 382.2
click at [0, 0] on div "Search for: Search Search No products in the cart. No products in the cart. Con…" at bounding box center [630, 46] width 1261 height 9737
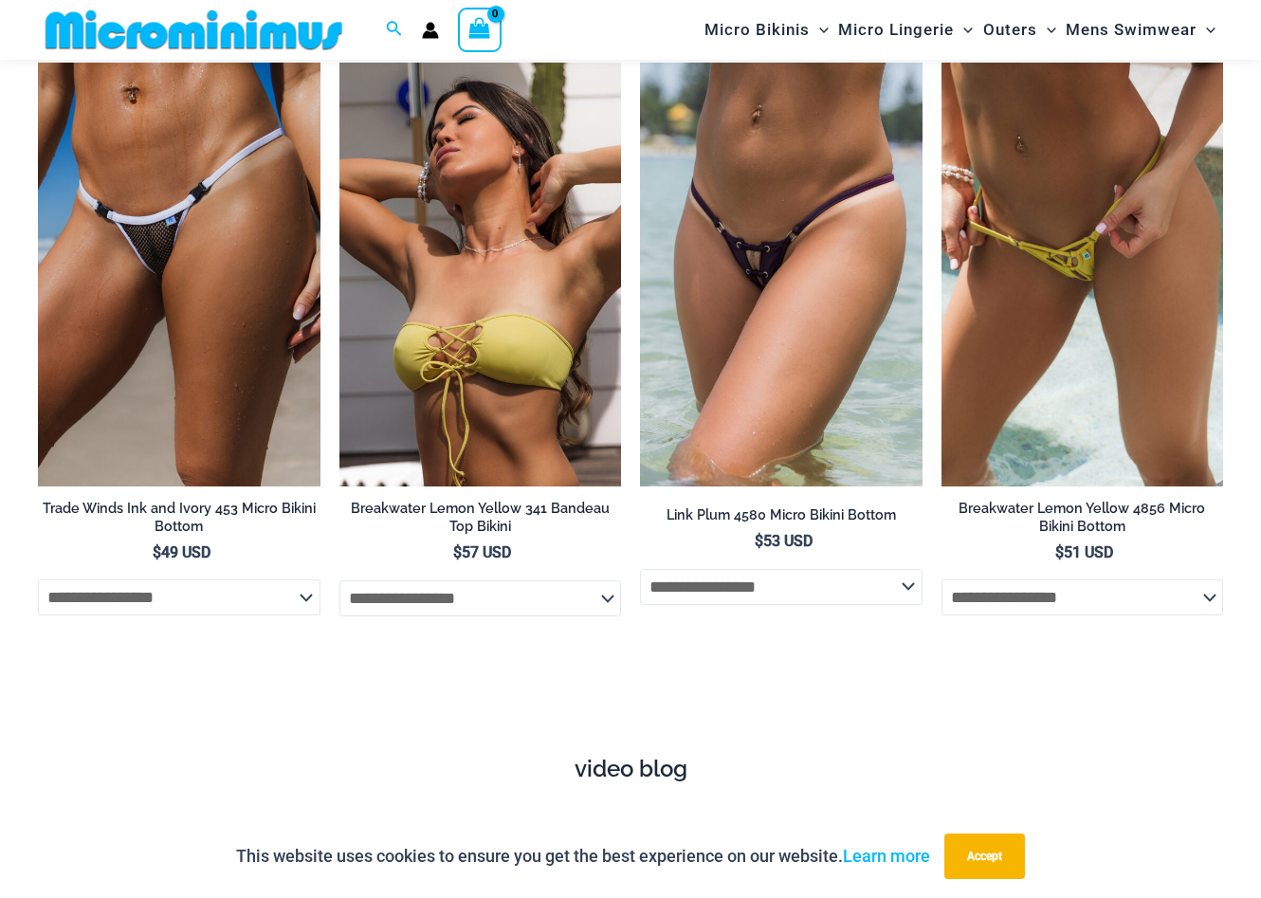
scroll to position [5739, 0]
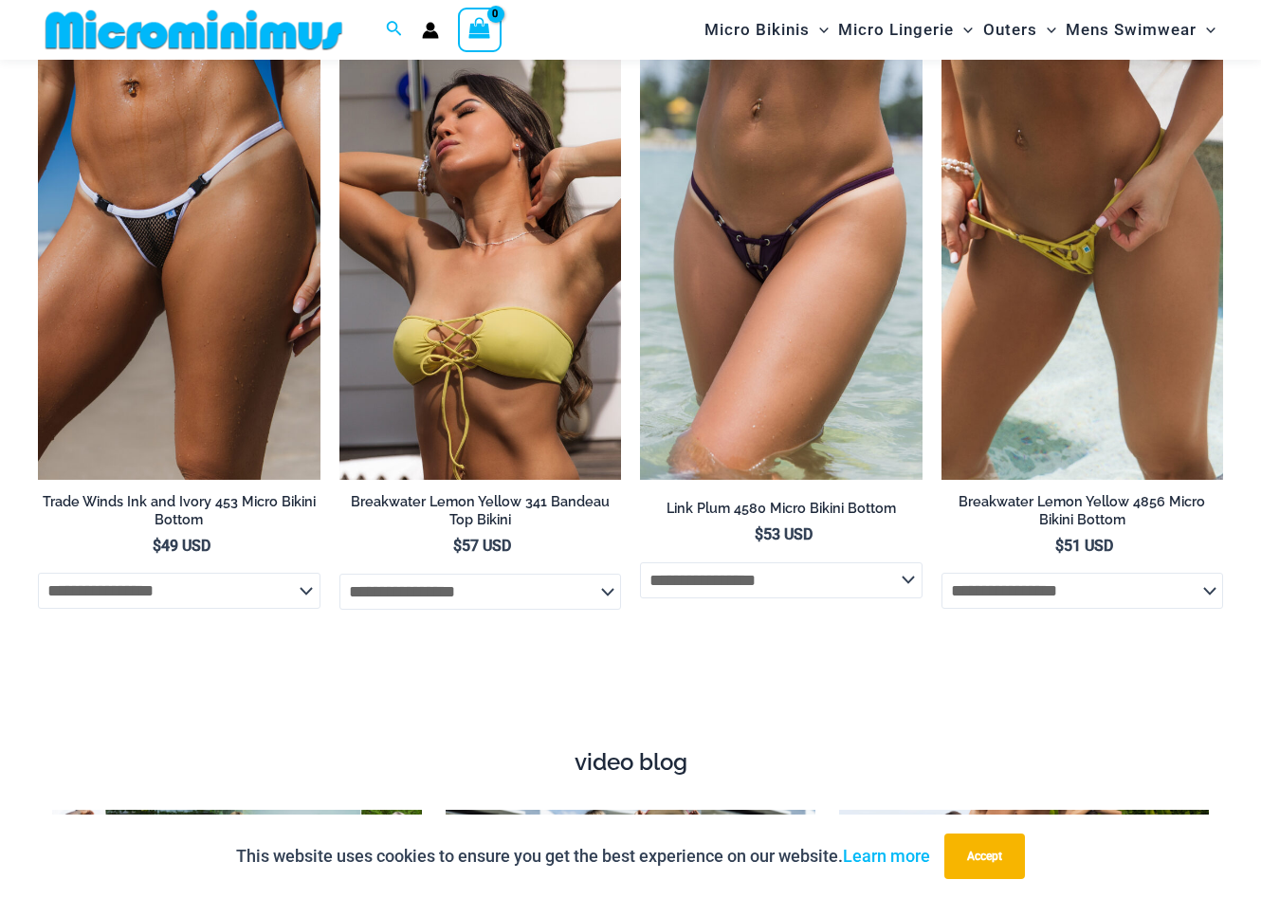
drag, startPoint x: 315, startPoint y: 263, endPoint x: 502, endPoint y: 12, distance: 312.4
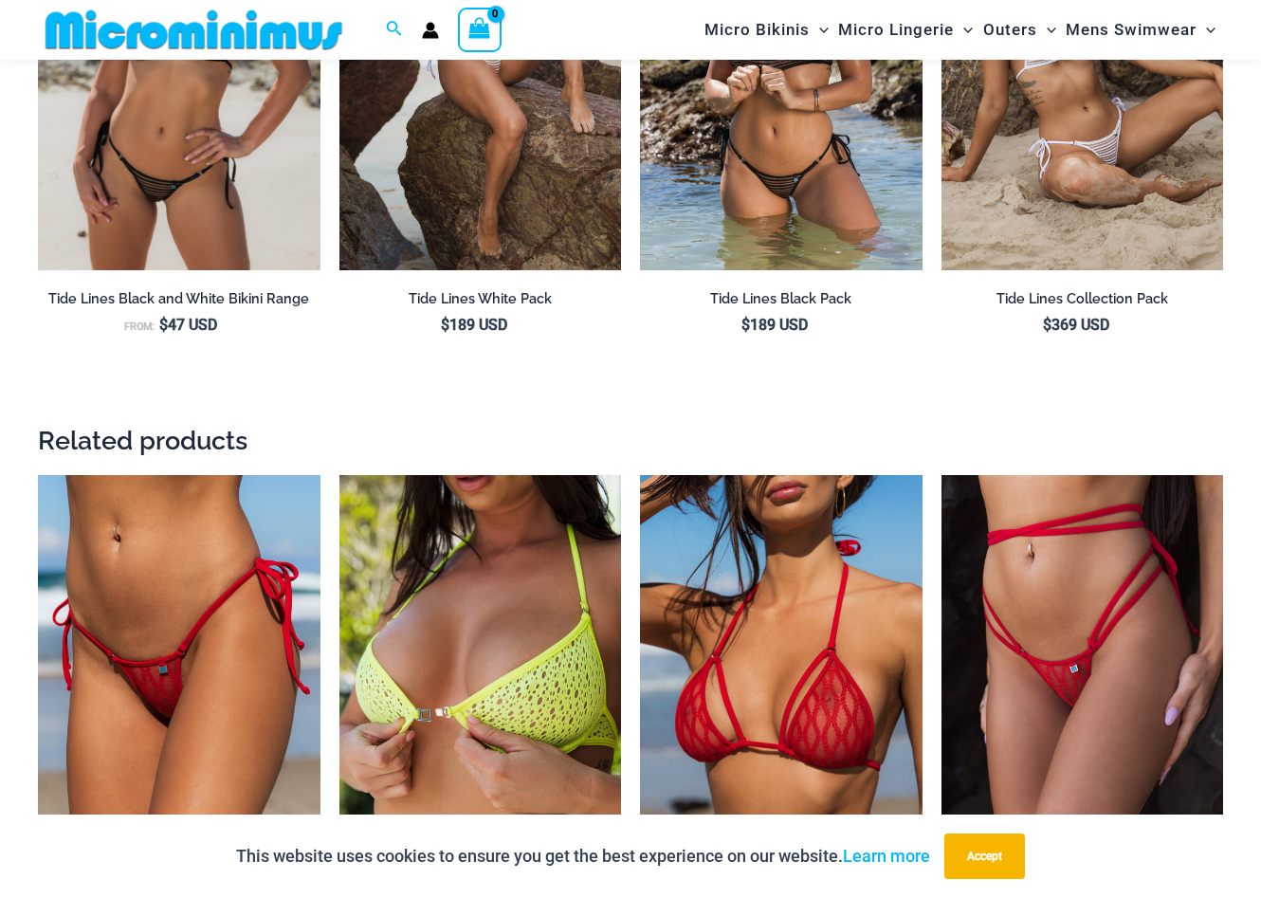
scroll to position [2130, 0]
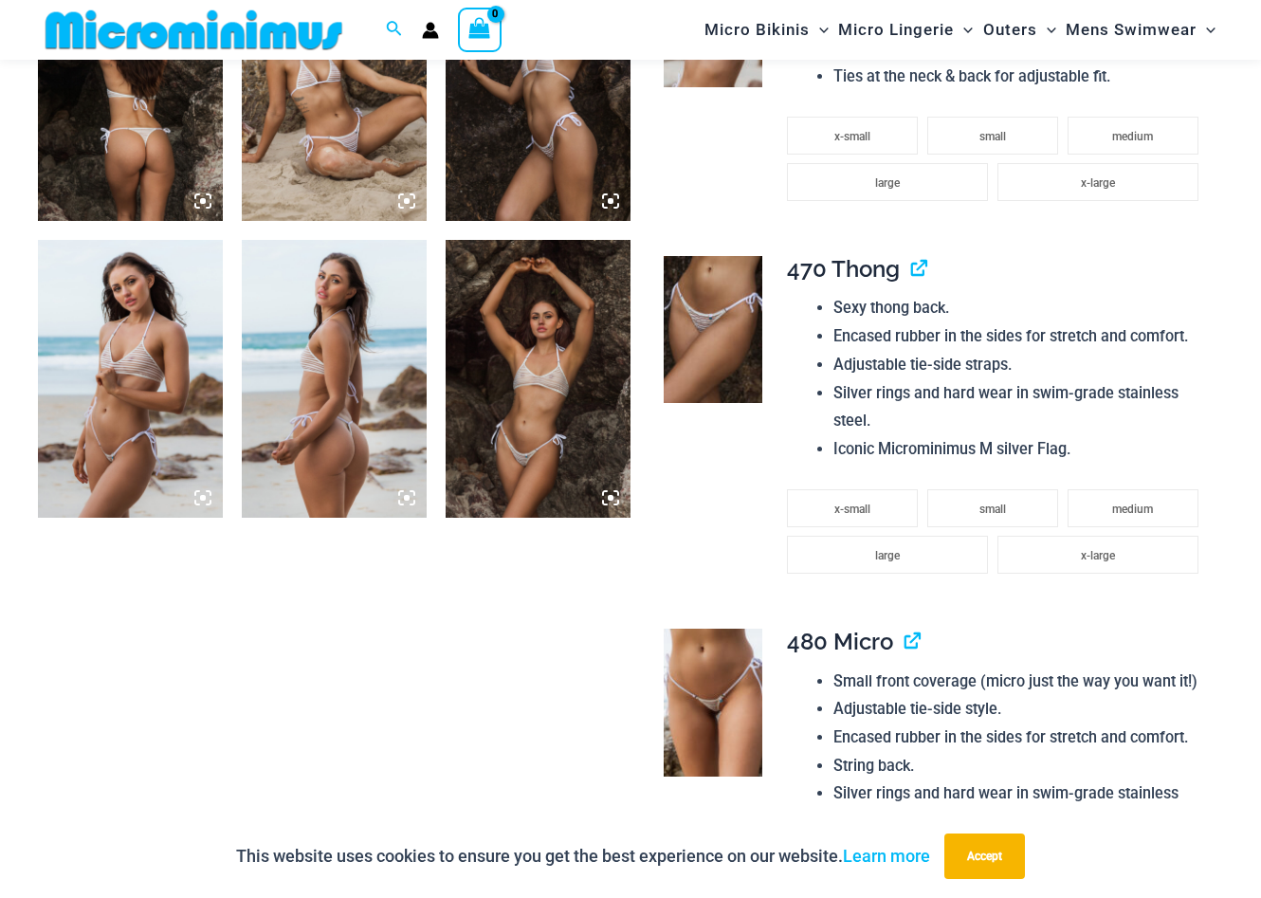
scroll to position [1162, 0]
